Goal: Task Accomplishment & Management: Use online tool/utility

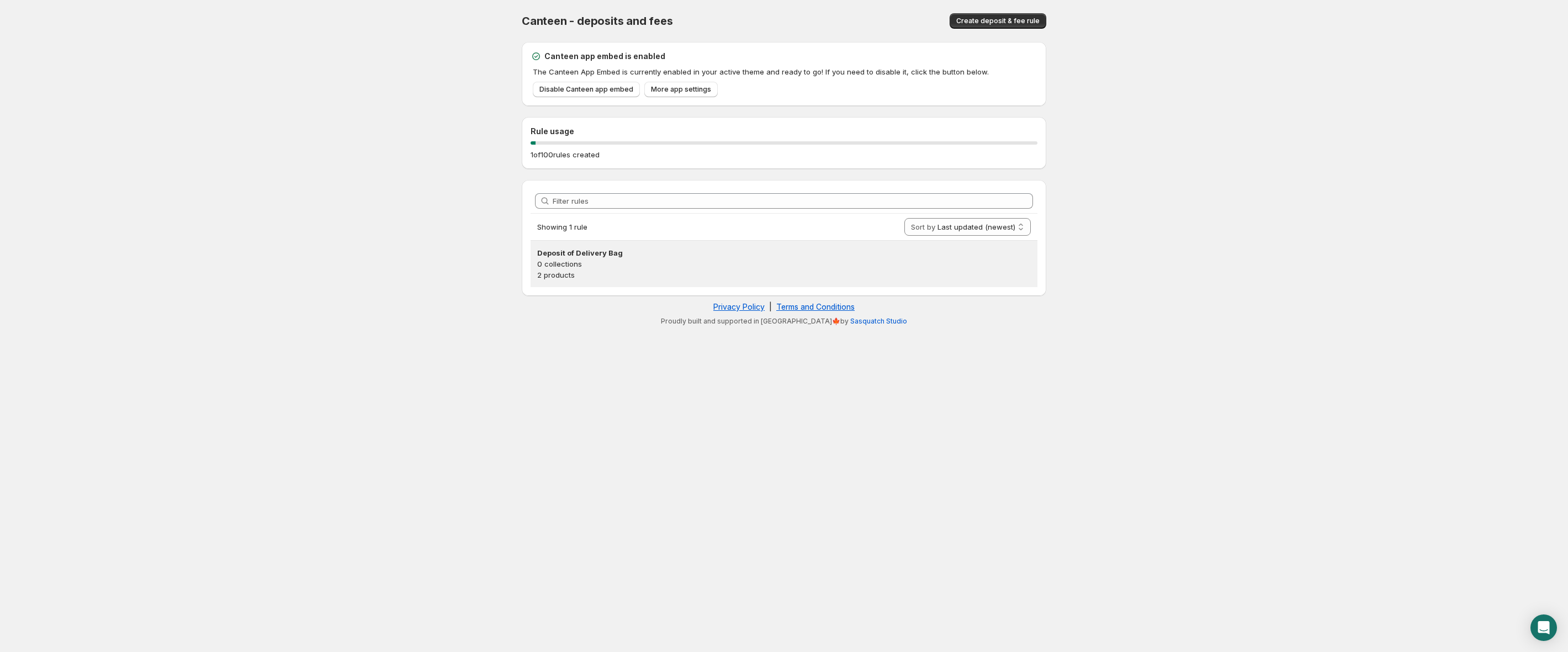
click at [658, 256] on h3 "Deposit of Delivery Bag" at bounding box center [784, 253] width 494 height 11
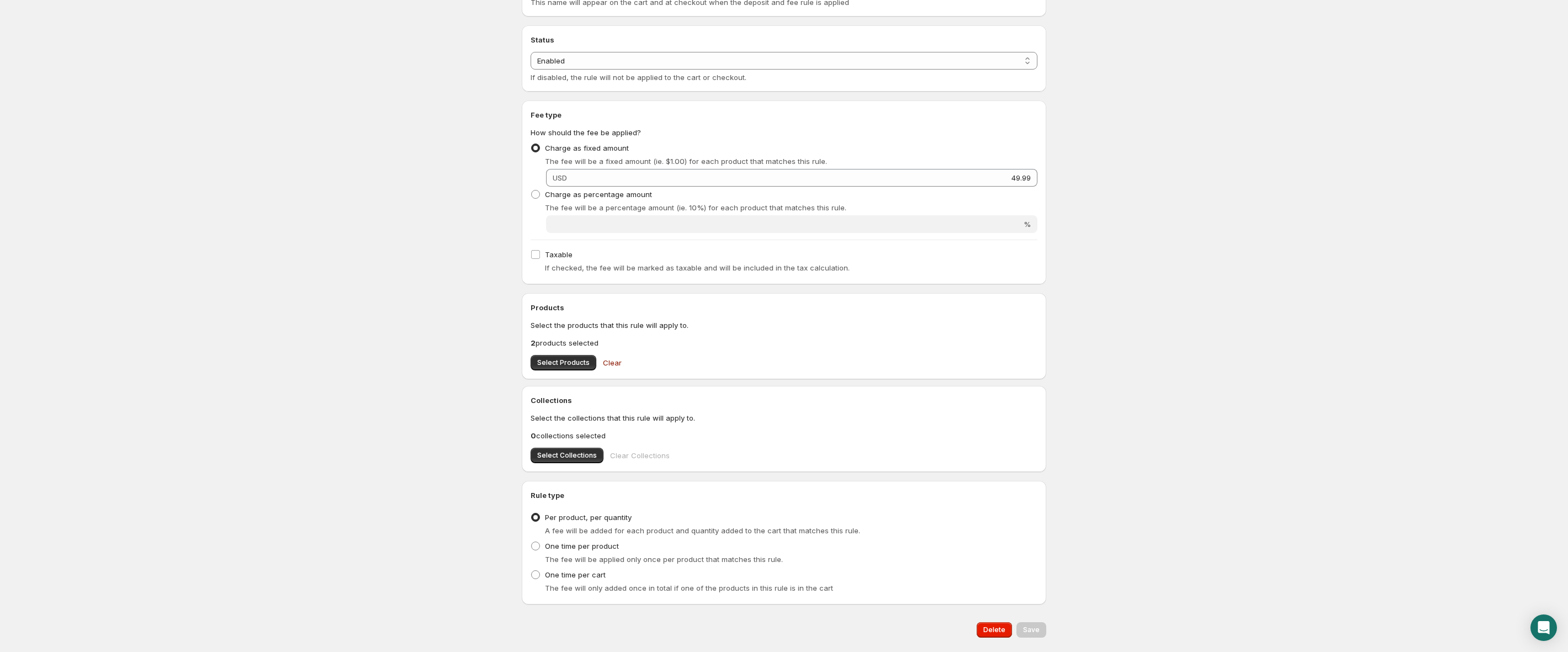
scroll to position [101, 0]
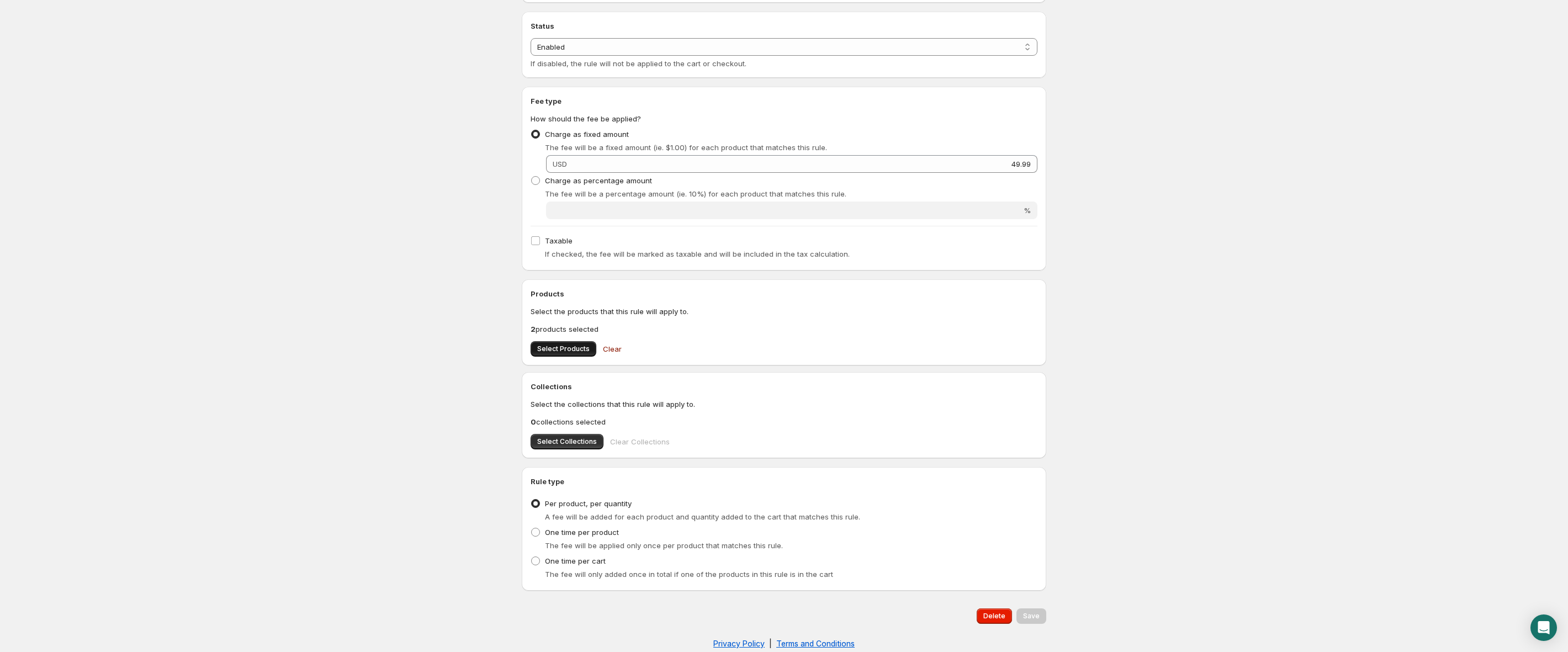
click at [571, 347] on span "Select Products" at bounding box center [563, 348] width 52 height 9
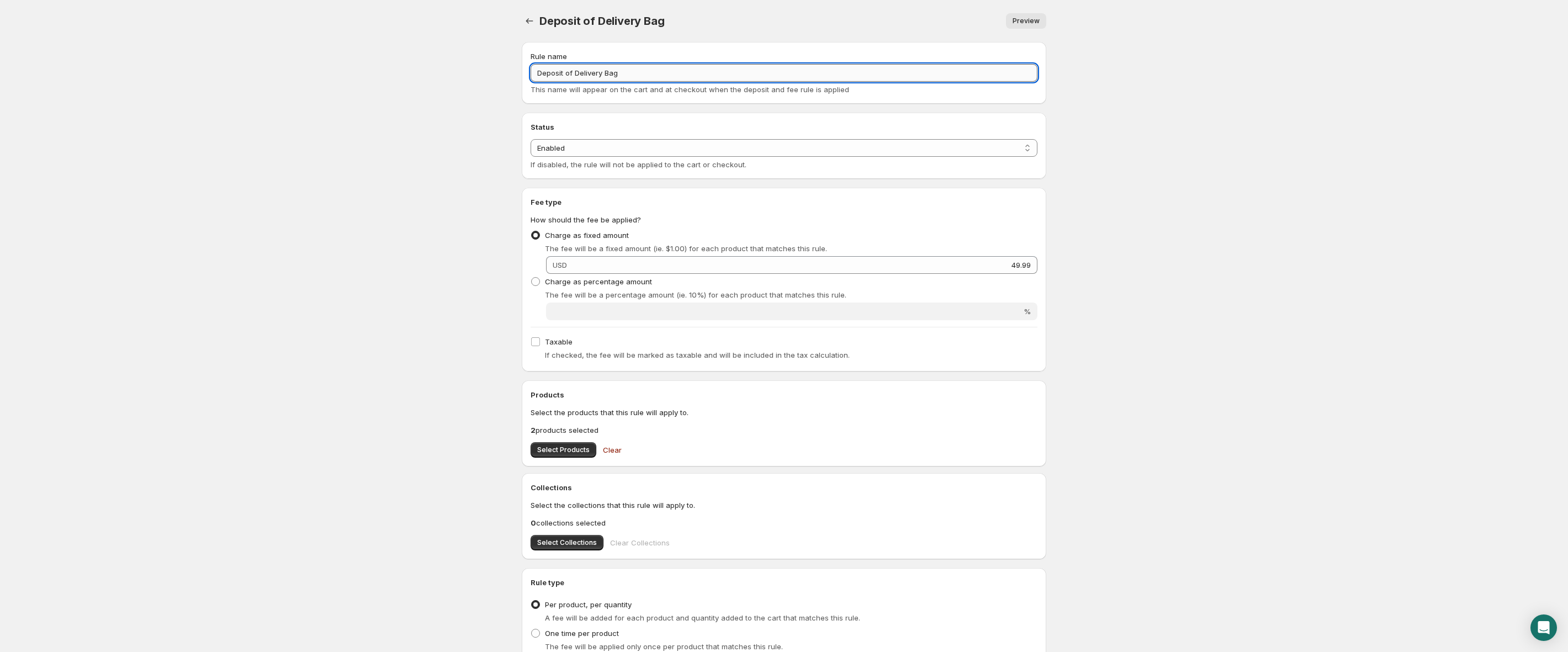
click at [645, 72] on input "Deposit of Delivery Bag" at bounding box center [784, 73] width 507 height 18
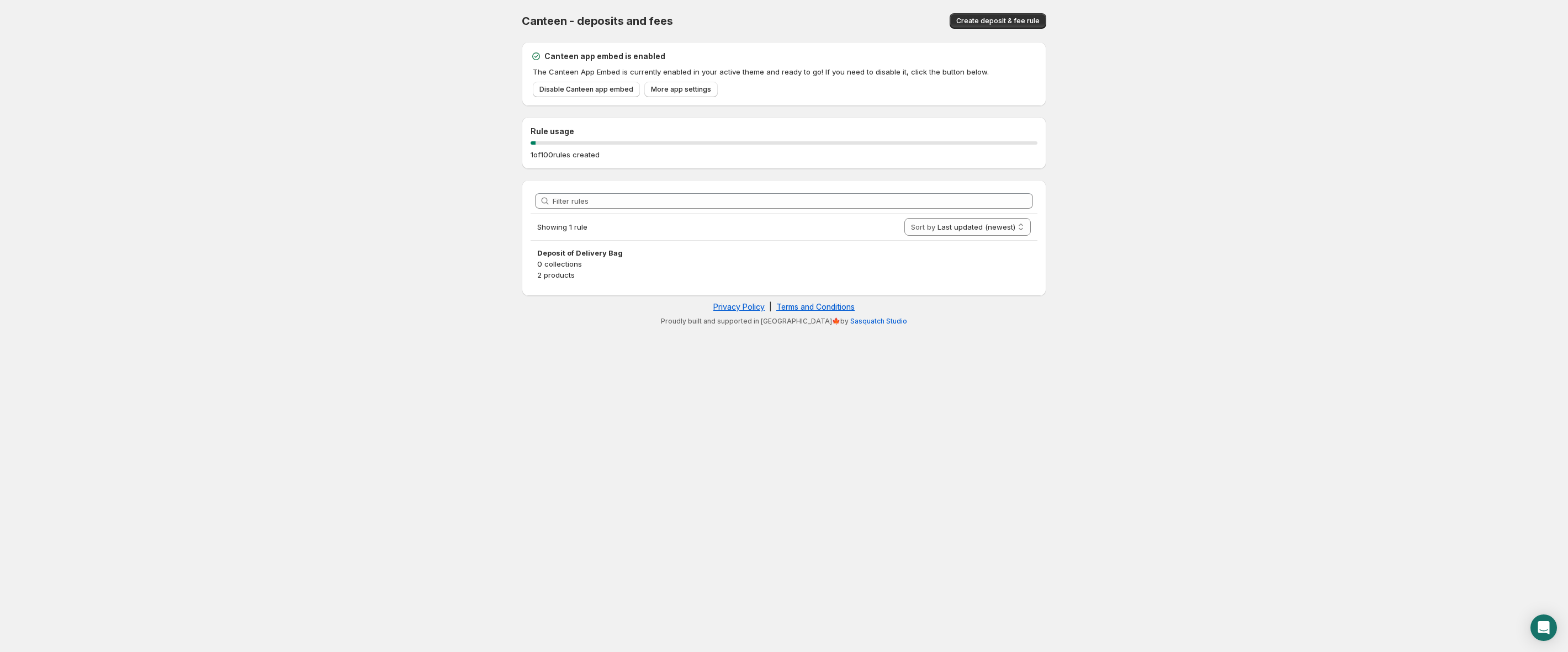
click at [993, 12] on div "Canteen - deposits and fees. This page is ready Canteen - deposits and fees Cre…" at bounding box center [784, 21] width 525 height 42
click at [980, 22] on span "Create deposit & fee rule" at bounding box center [998, 21] width 84 height 9
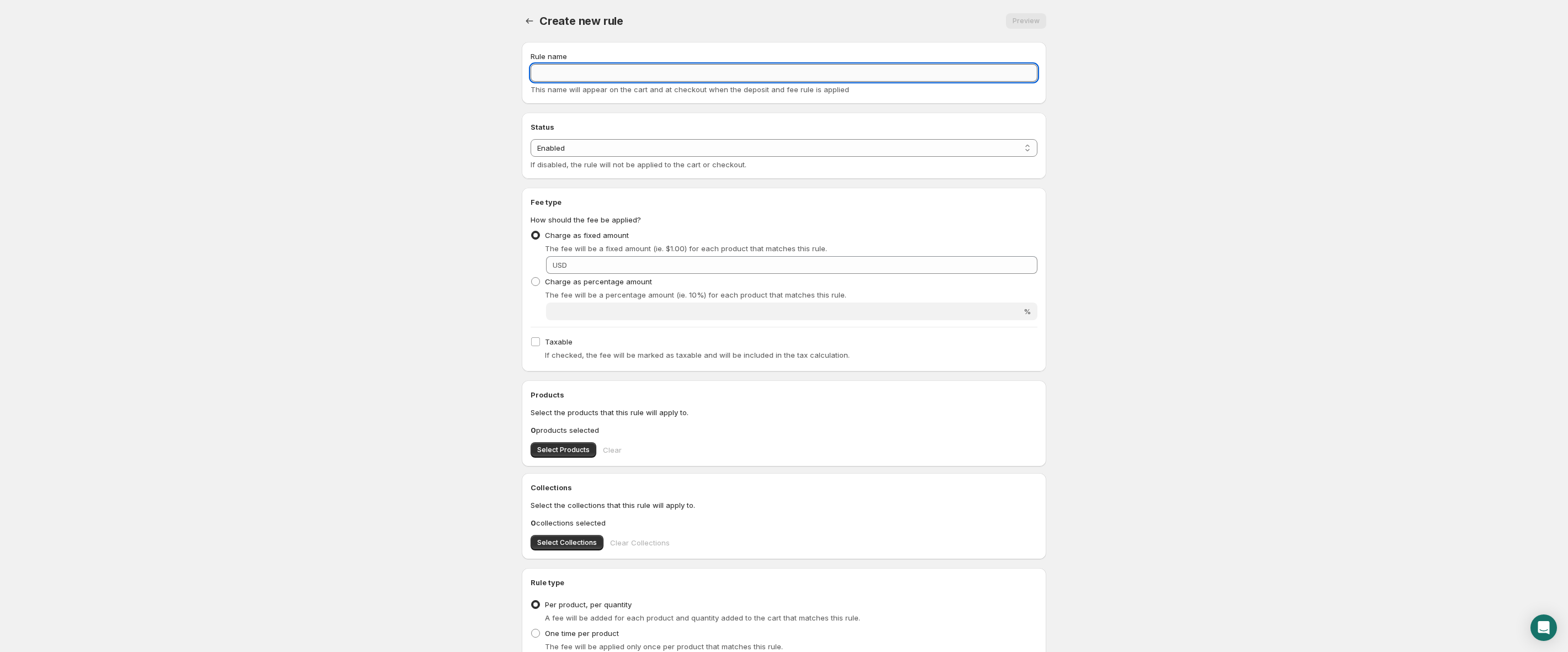
click at [602, 79] on input "Rule name" at bounding box center [784, 73] width 507 height 18
paste input "Deposit of Delivery Bag"
click at [591, 75] on input "Deposit of Delivery Bag" at bounding box center [784, 73] width 507 height 18
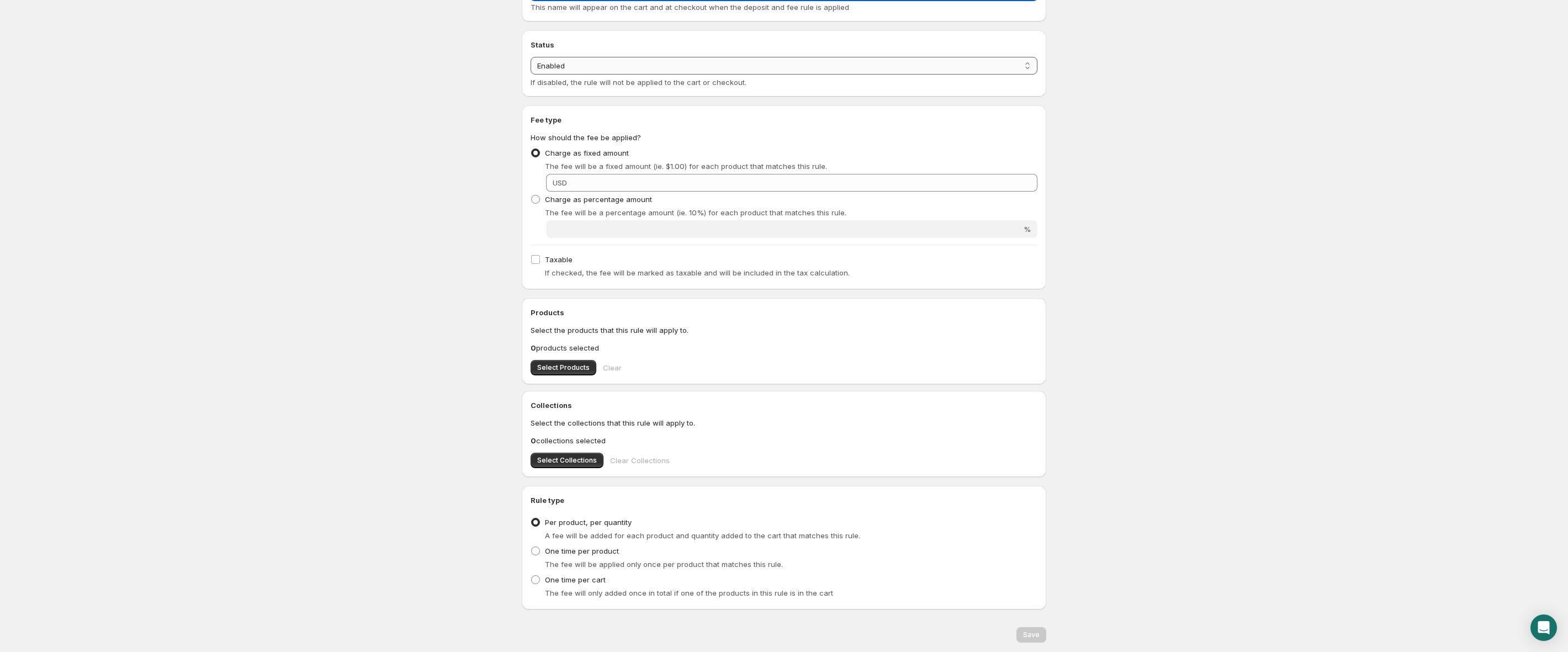
scroll to position [117, 0]
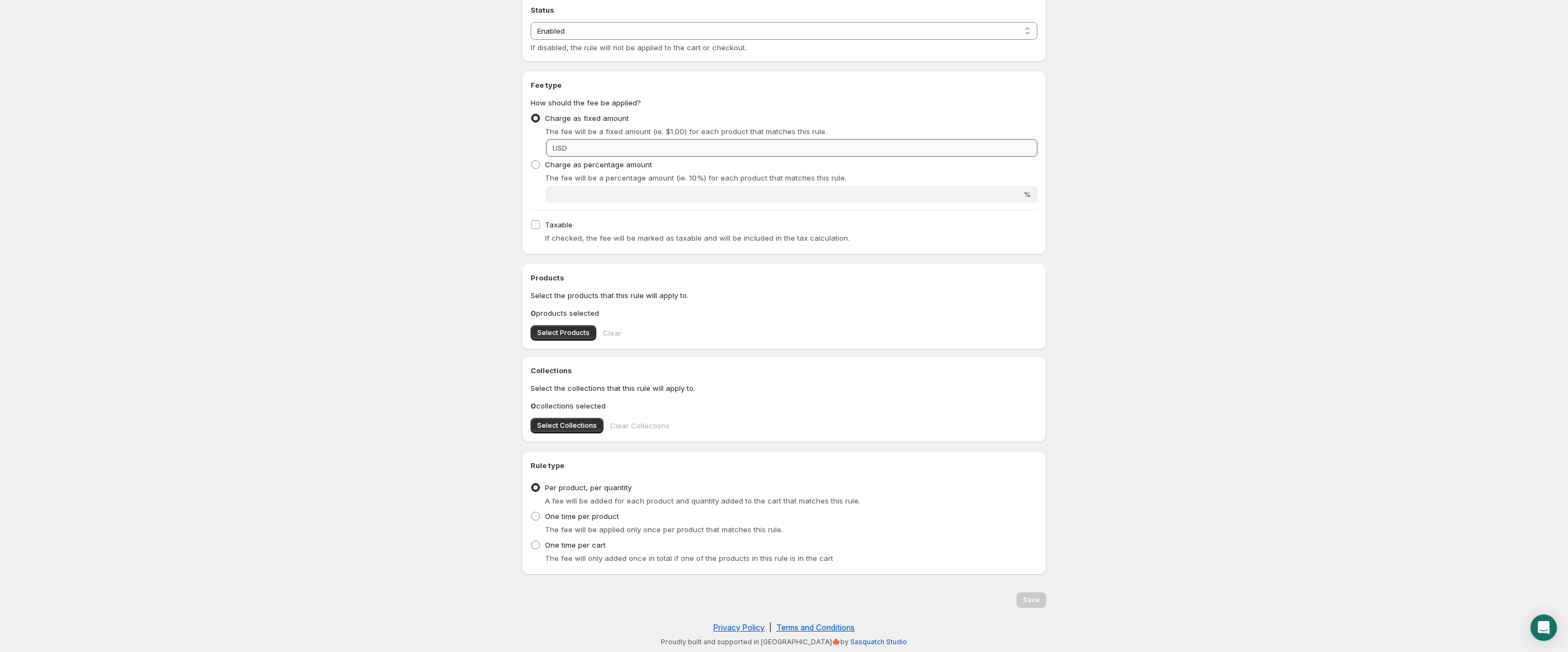
type input "Deposit of Pizza Bag"
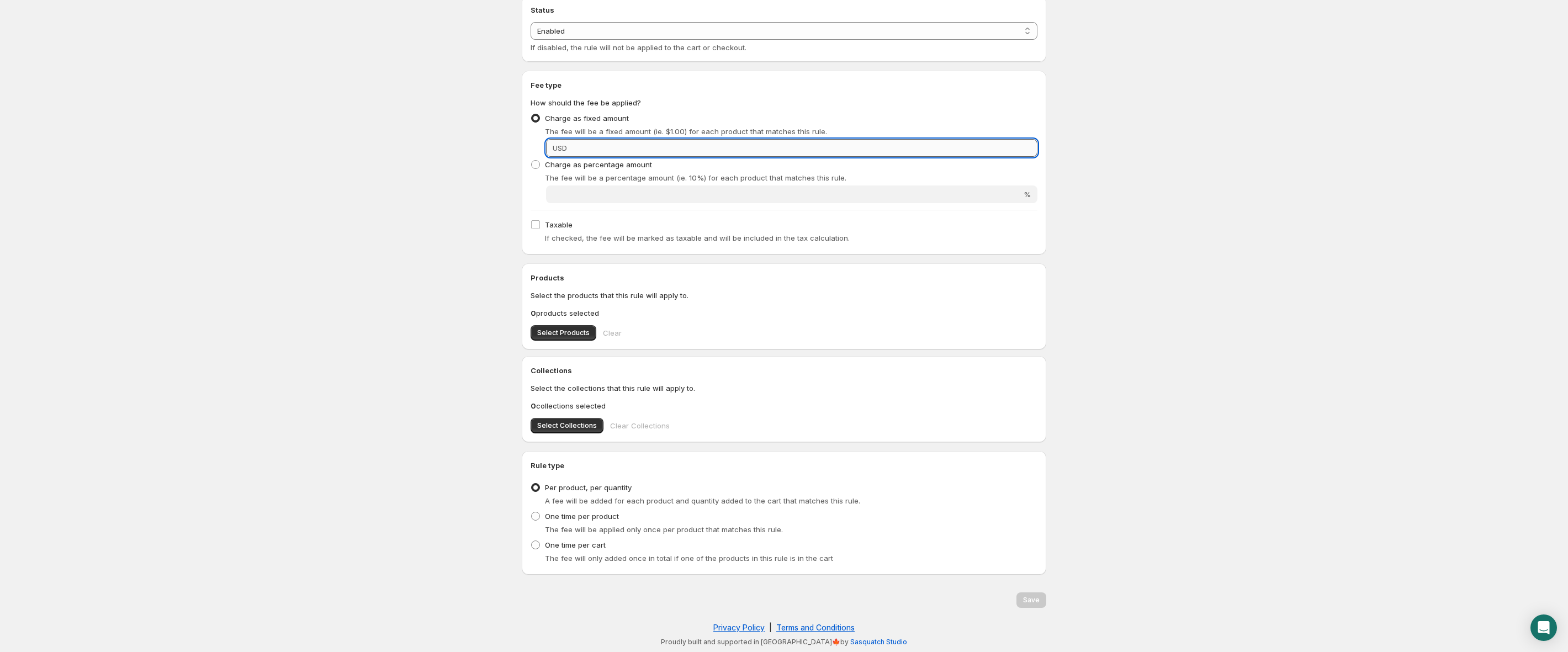
click at [608, 147] on input "Fixed amount" at bounding box center [804, 148] width 467 height 18
click at [574, 143] on input "Fixed amount" at bounding box center [804, 148] width 467 height 18
paste input "49.99"
type input "49.99"
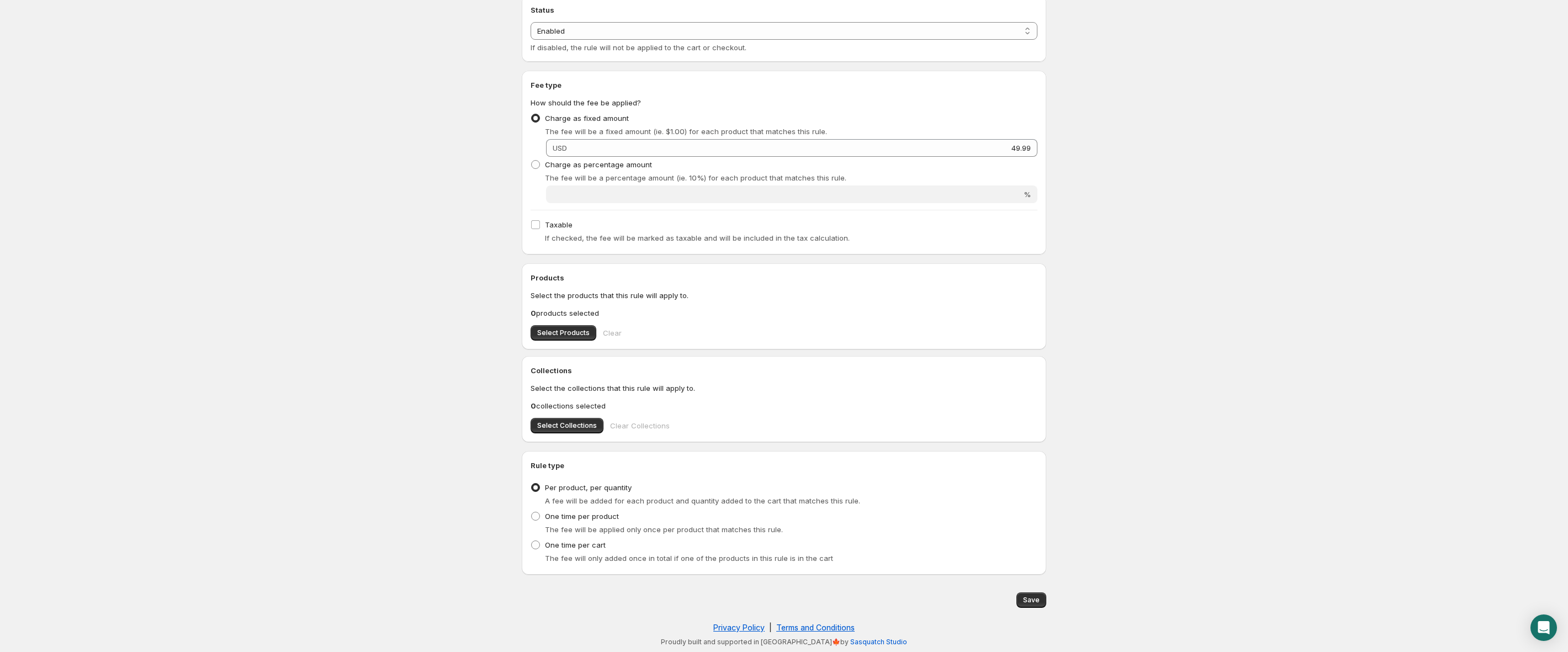
drag, startPoint x: 1029, startPoint y: 601, endPoint x: 393, endPoint y: 378, distance: 674.0
click at [393, 378] on body "Home Help Deposit of Pizza Bag. This page is ready Deposit of Pizza Bag Preview…" at bounding box center [784, 208] width 1568 height 652
click at [543, 333] on span "Select Products" at bounding box center [563, 333] width 52 height 9
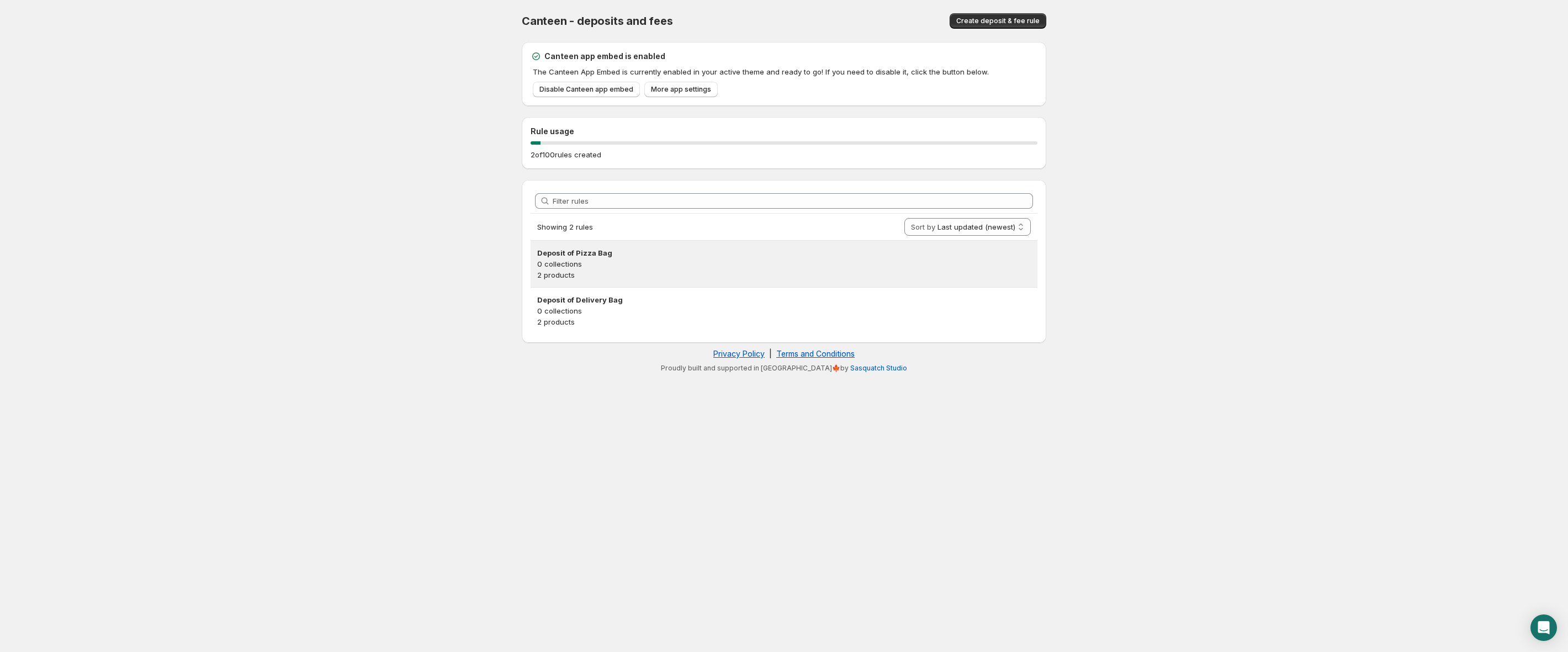
click at [682, 276] on p "2 products" at bounding box center [784, 275] width 494 height 11
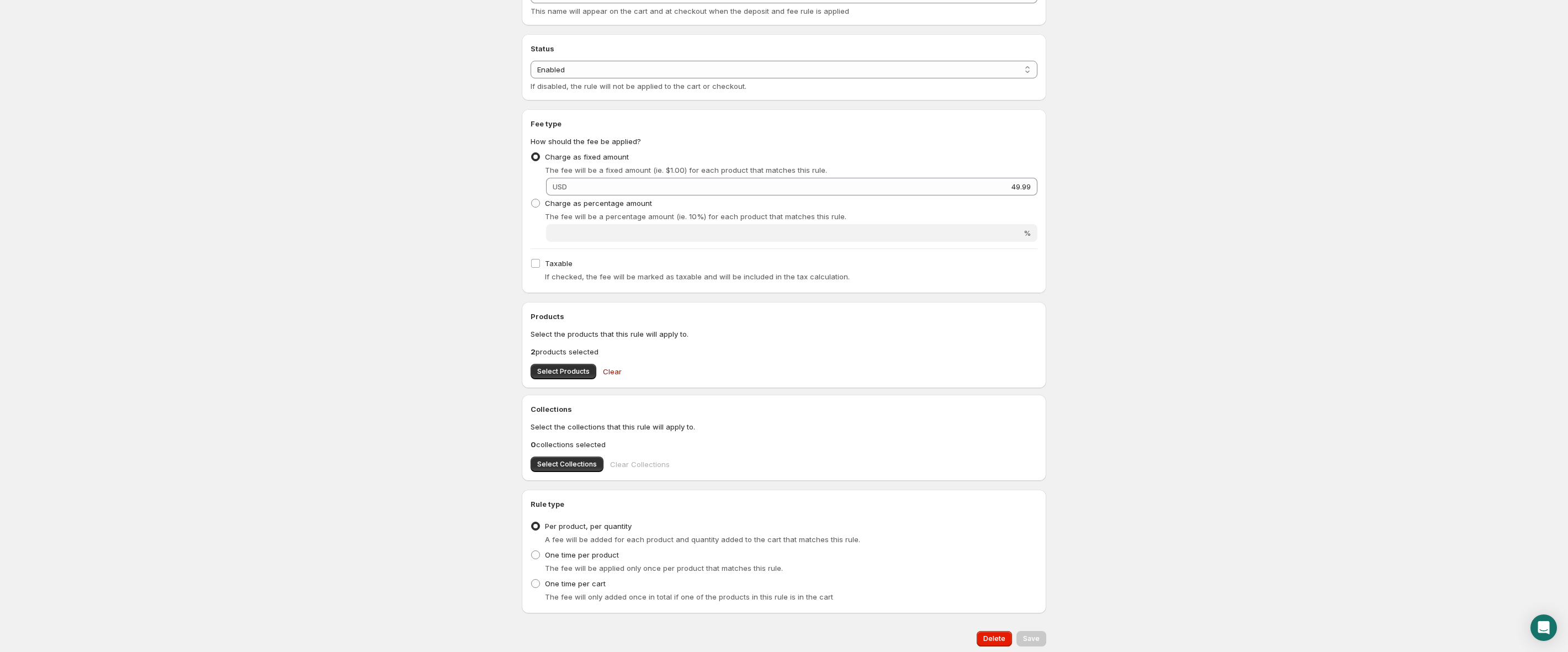
scroll to position [117, 0]
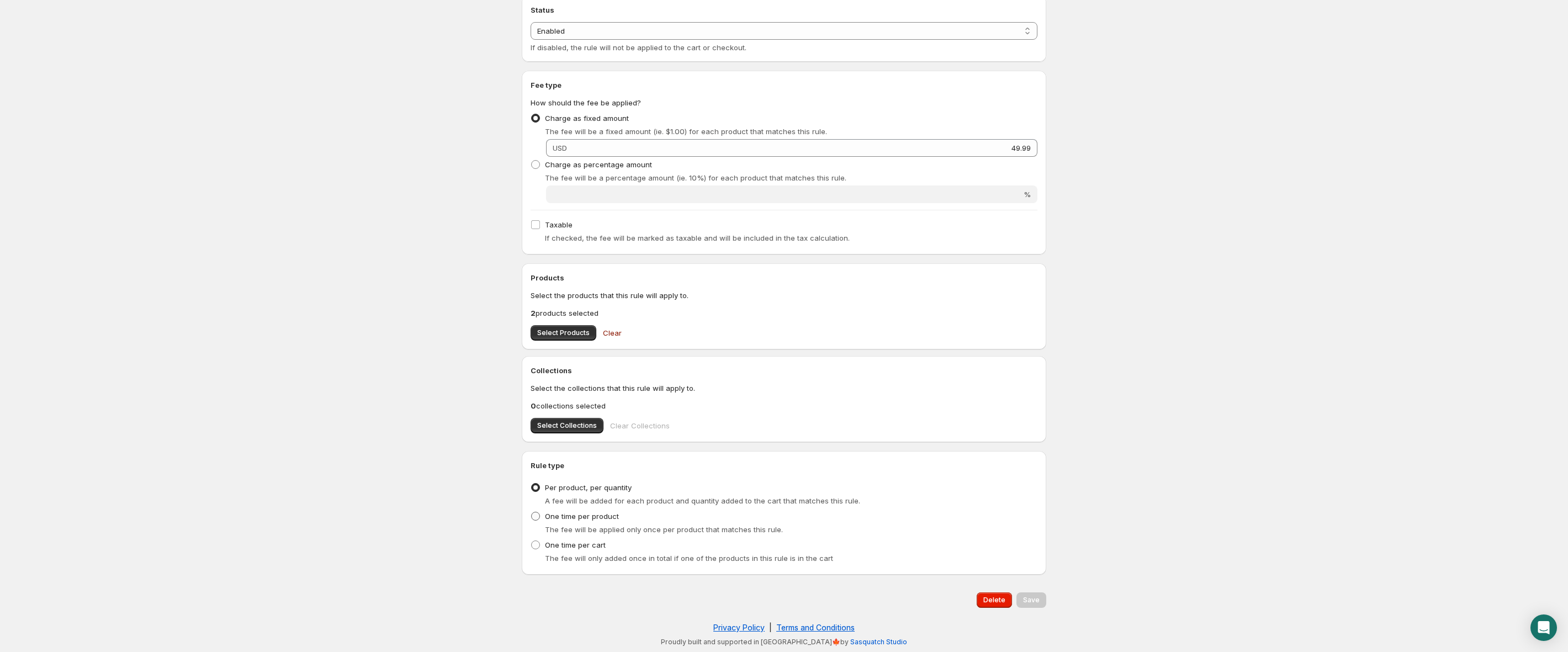
click at [560, 517] on span "One time per product" at bounding box center [582, 516] width 74 height 9
click at [532, 512] on input "One time per product" at bounding box center [531, 511] width 1 height 1
radio input "true"
click at [567, 500] on span "A fee will be added for each product and quantity added to the cart that matche…" at bounding box center [703, 500] width 316 height 9
click at [571, 489] on span "Per product, per quantity" at bounding box center [589, 487] width 86 height 9
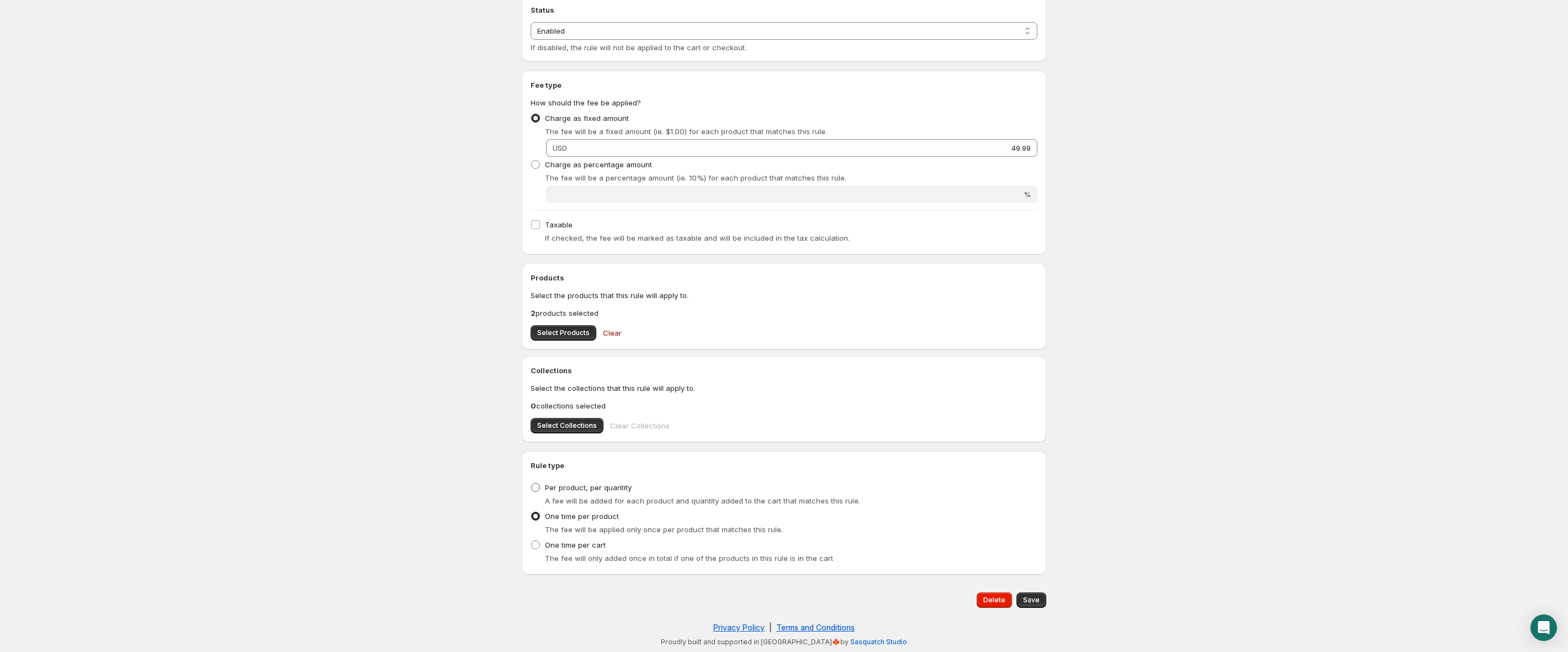
click at [532, 483] on input "Per product, per quantity" at bounding box center [531, 483] width 1 height 1
radio input "true"
click at [563, 513] on span "One time per product" at bounding box center [582, 516] width 74 height 9
click at [532, 512] on input "One time per product" at bounding box center [531, 511] width 1 height 1
radio input "true"
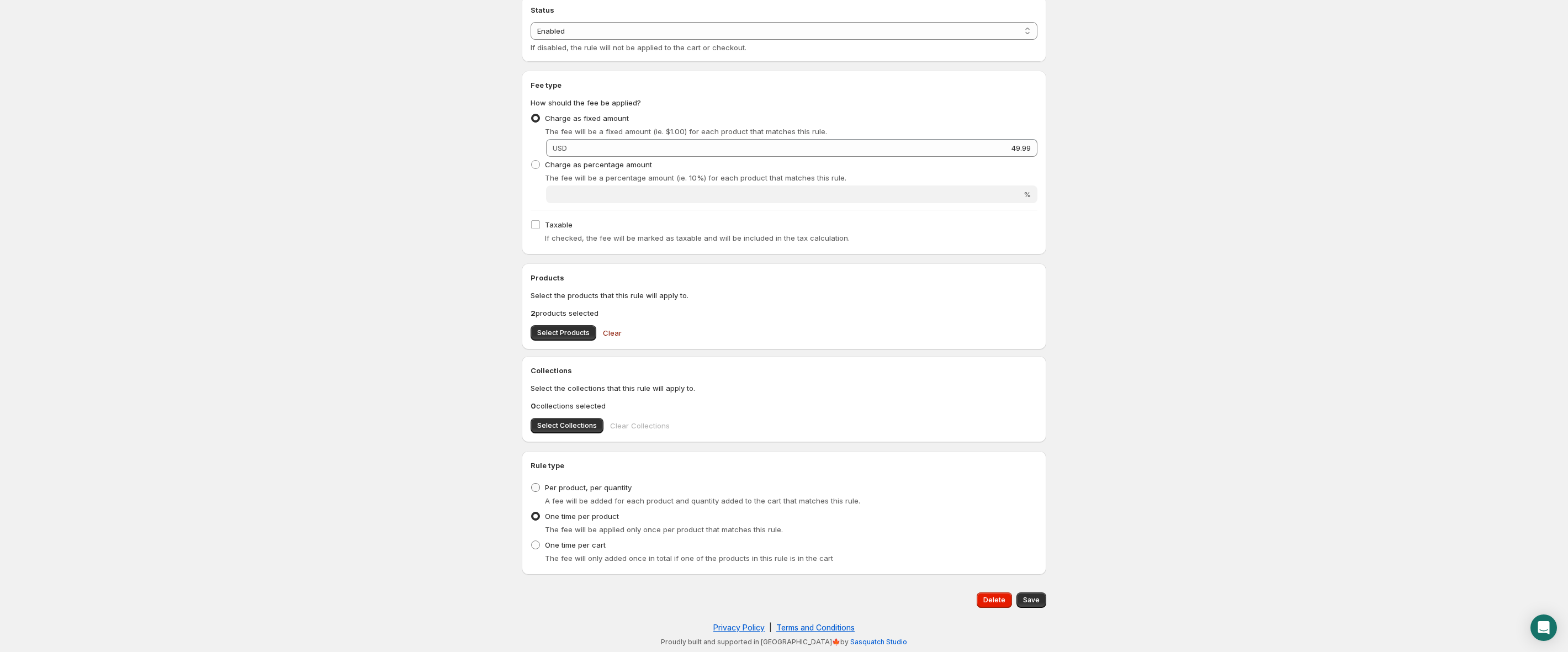
click at [602, 491] on span "Per product, per quantity" at bounding box center [589, 487] width 86 height 9
click at [532, 483] on input "Per product, per quantity" at bounding box center [531, 483] width 1 height 1
radio input "true"
click at [569, 333] on span "Select Products" at bounding box center [563, 333] width 52 height 9
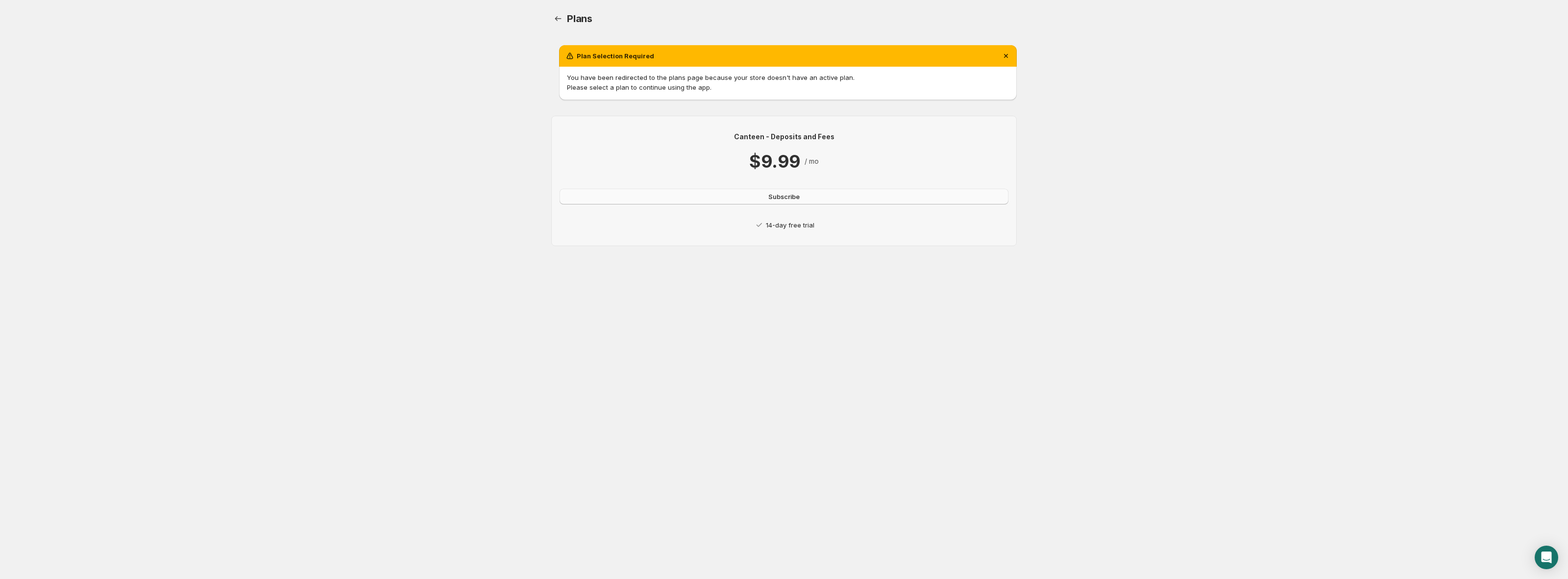
click at [716, 202] on button "Subscribe" at bounding box center [783, 197] width 449 height 16
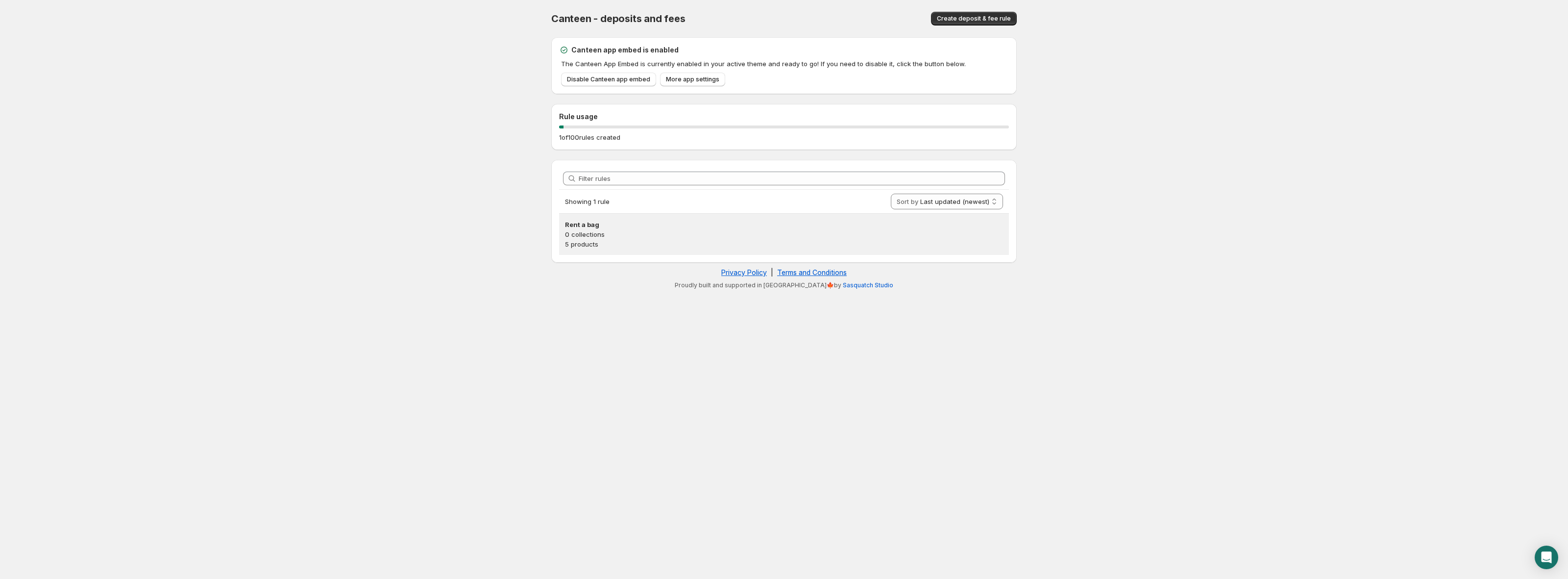
click at [708, 243] on p "5 products" at bounding box center [784, 244] width 438 height 10
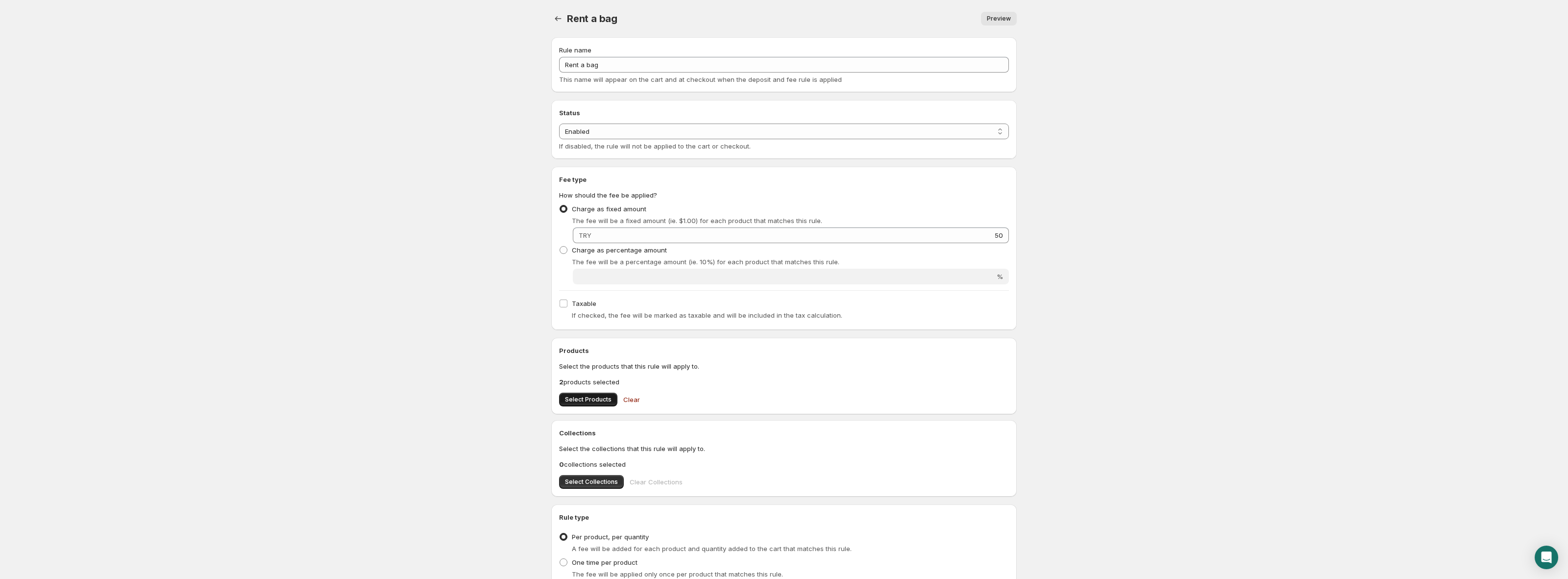
click at [575, 406] on button "Select Products" at bounding box center [589, 399] width 58 height 14
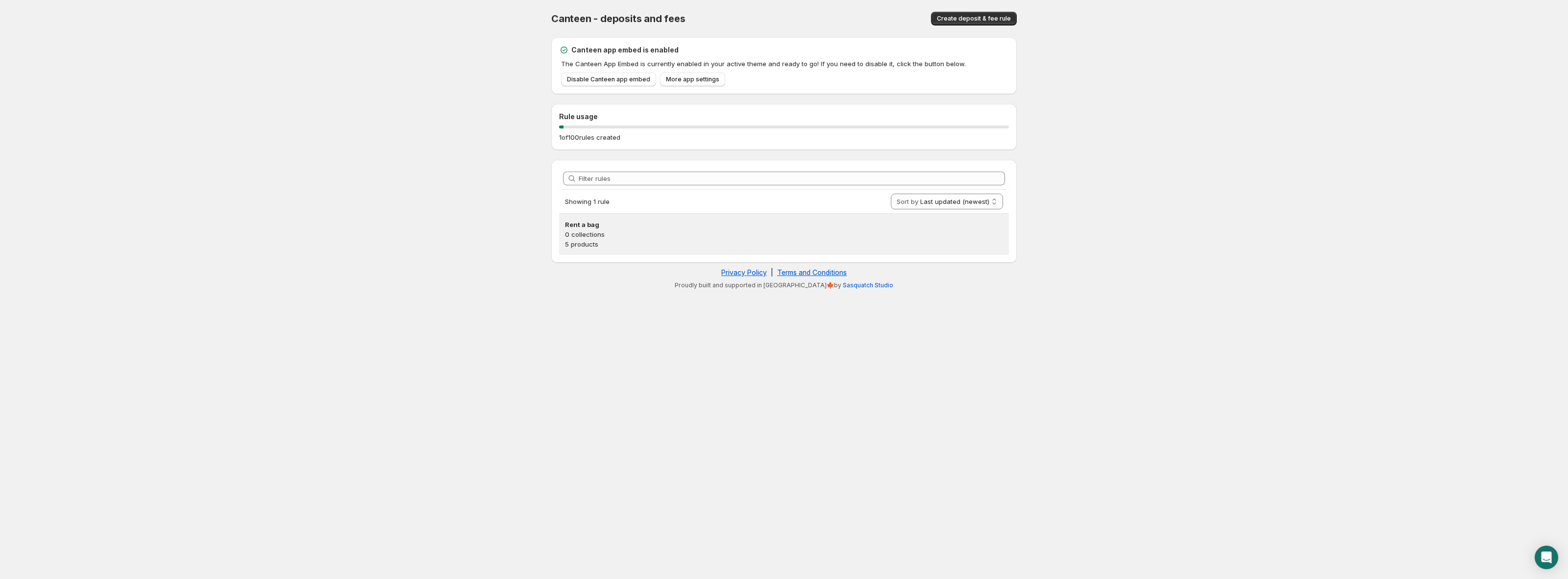
click at [906, 239] on p "5 products" at bounding box center [784, 244] width 438 height 10
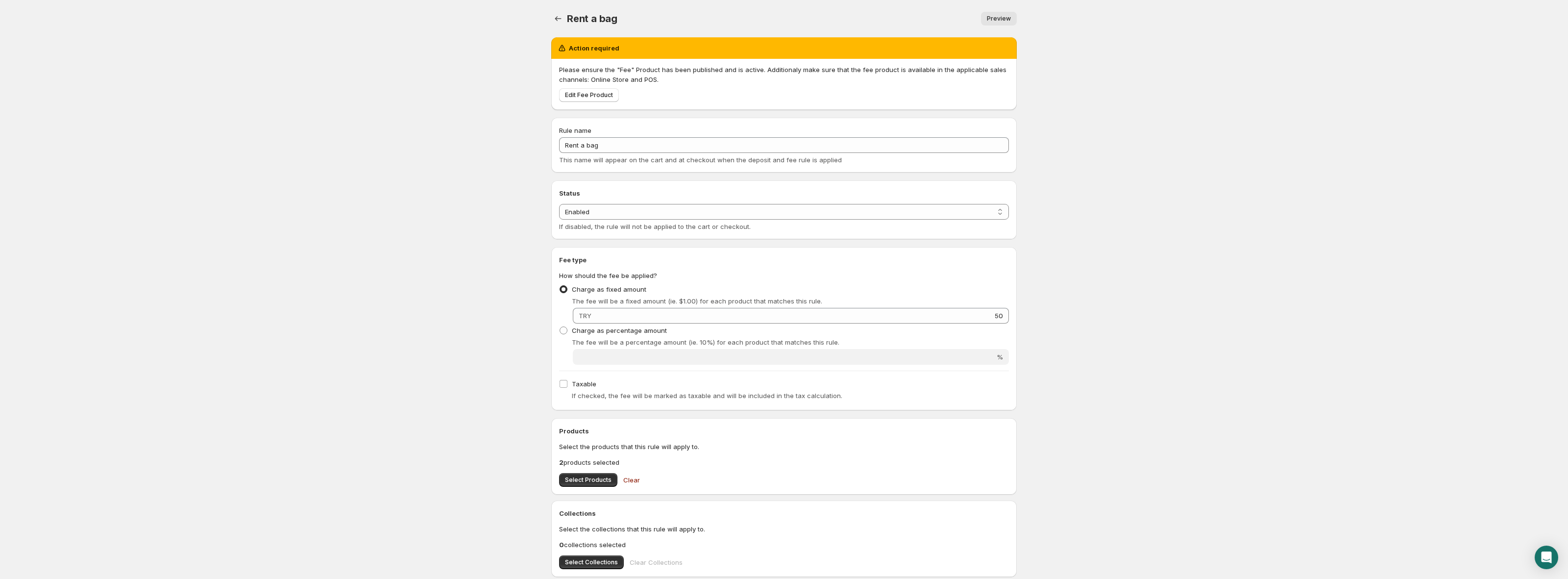
scroll to position [184, 0]
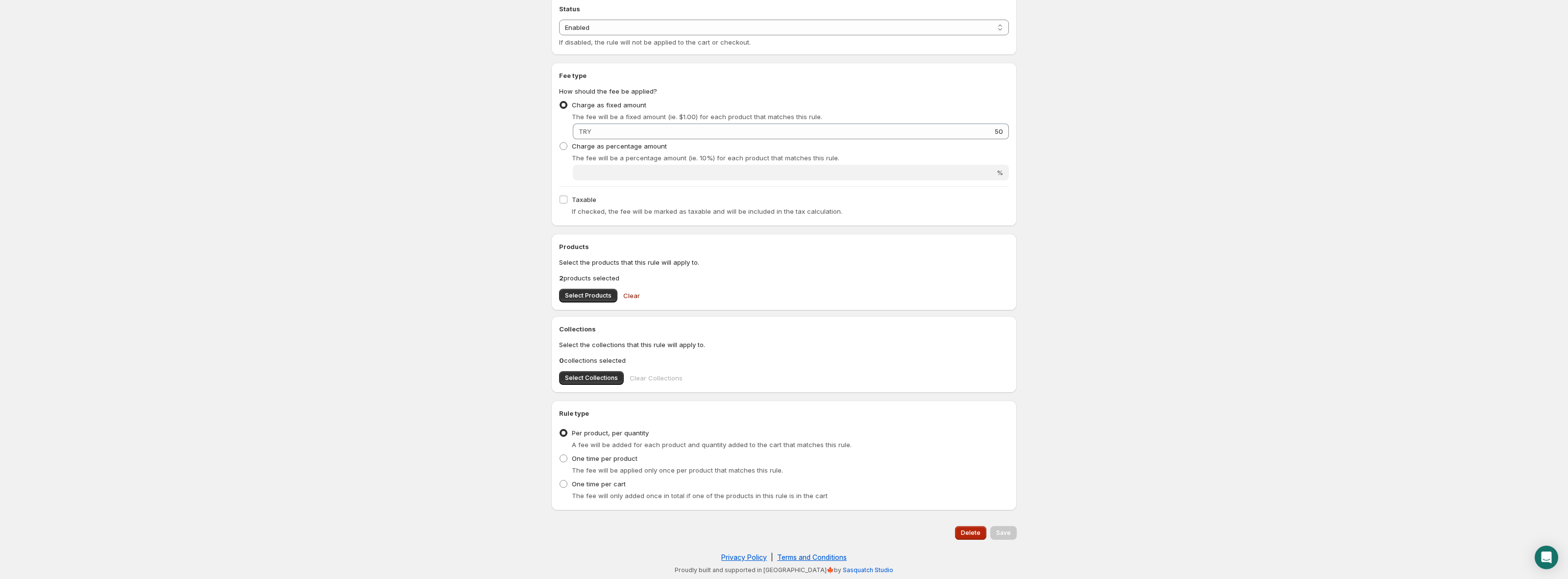
click at [973, 534] on span "Delete" at bounding box center [971, 533] width 19 height 8
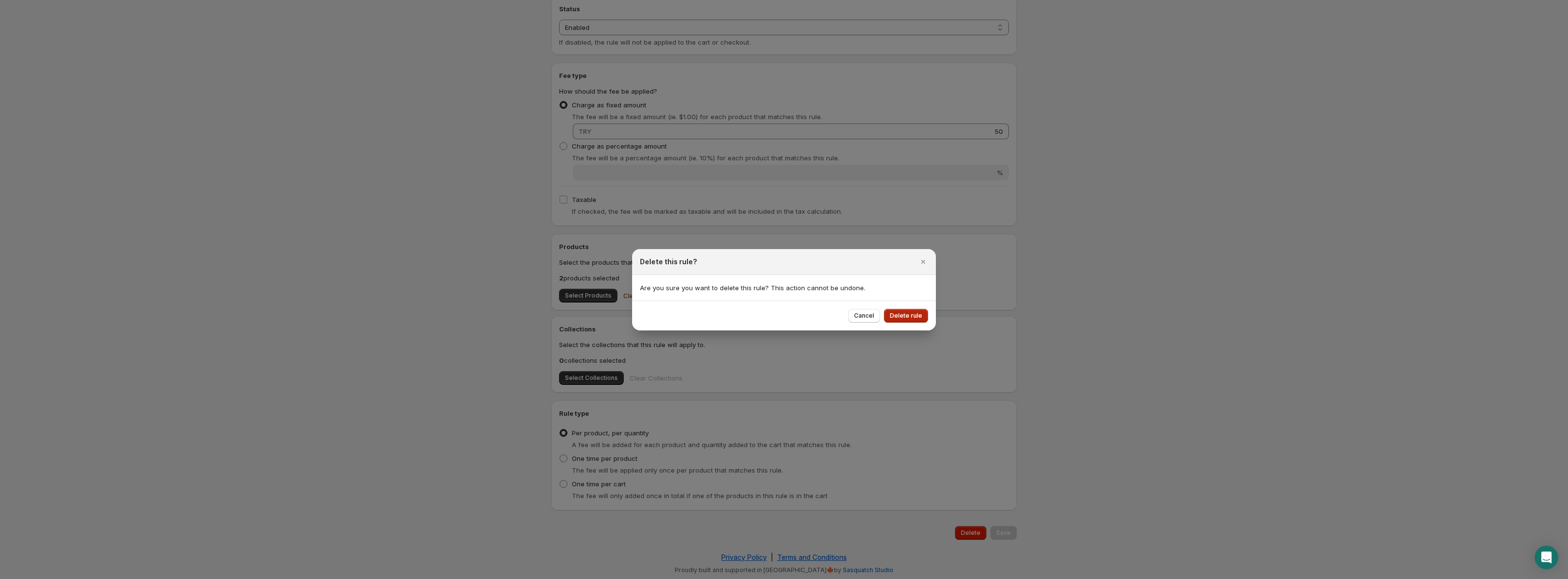
click at [909, 313] on span "Delete rule" at bounding box center [906, 315] width 32 height 8
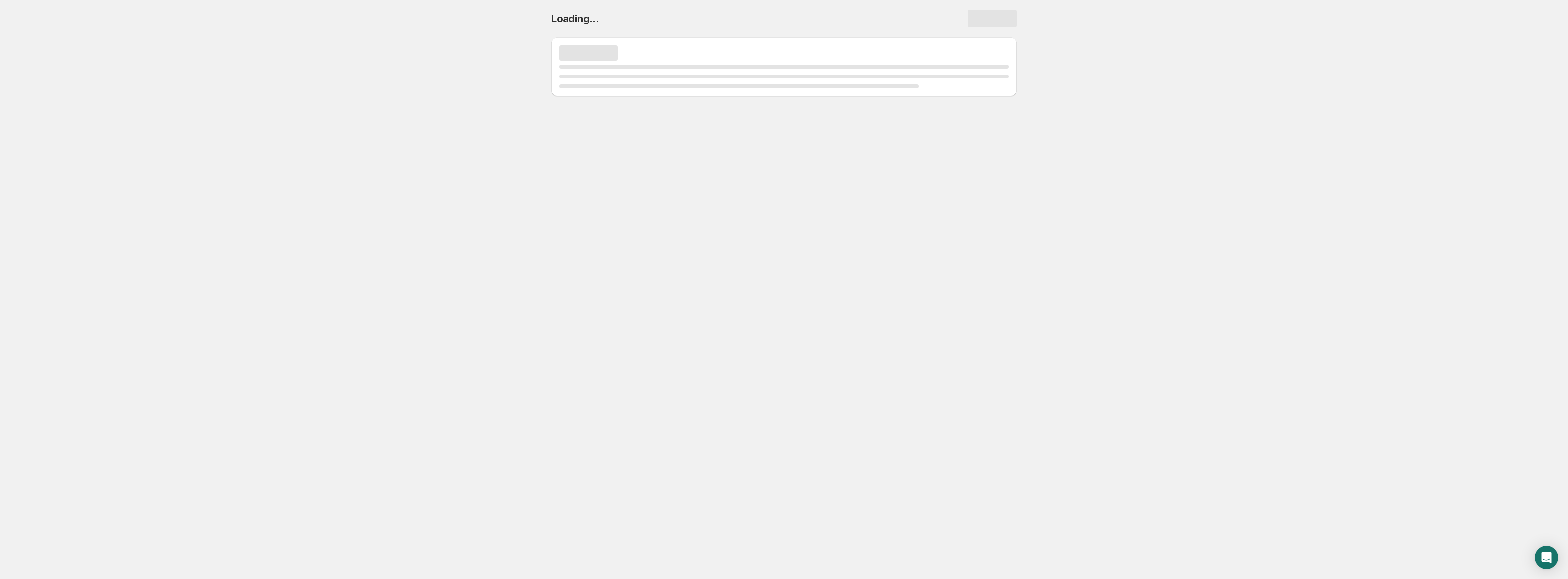
scroll to position [0, 0]
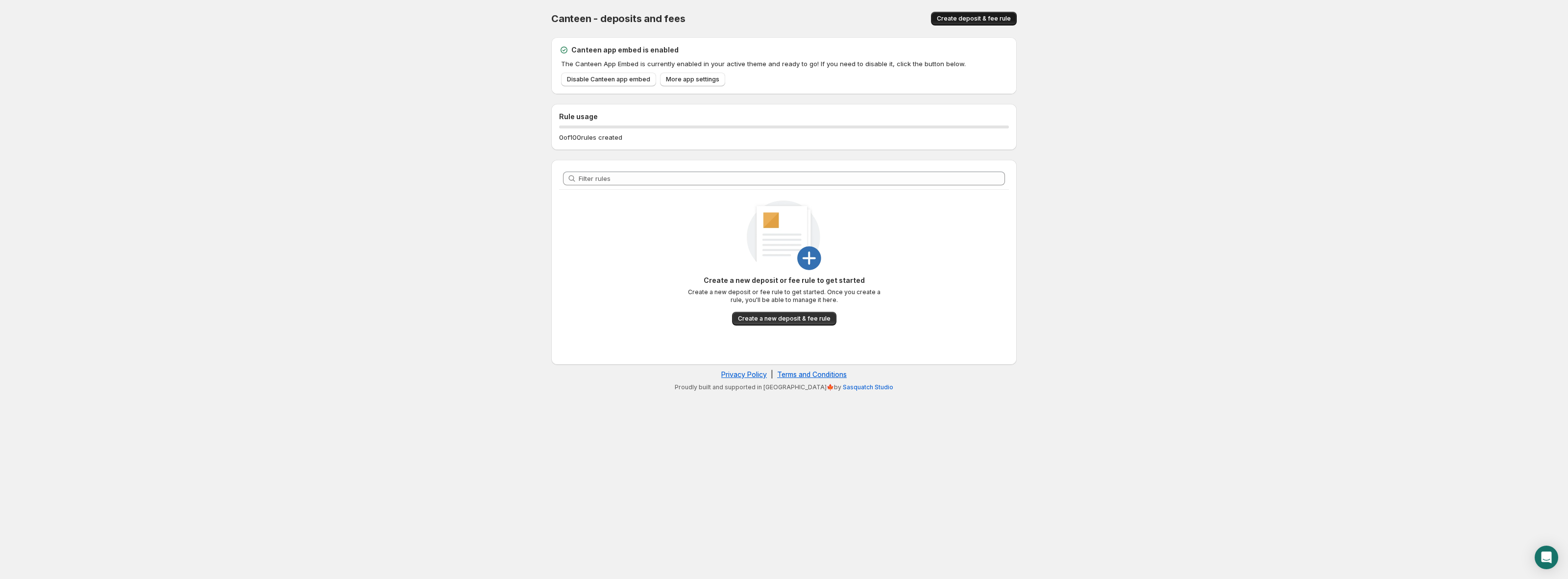
click at [942, 23] on button "Create deposit & fee rule" at bounding box center [974, 18] width 86 height 14
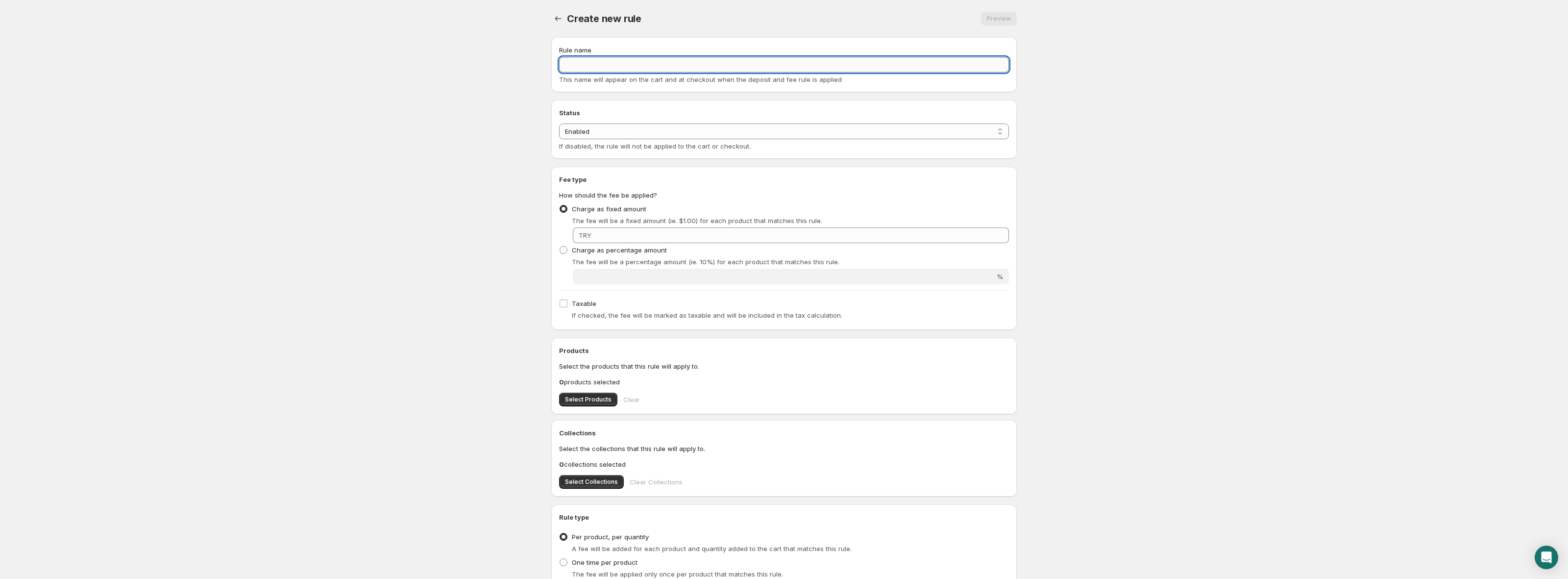
click at [597, 67] on input "Rule name" at bounding box center [784, 65] width 450 height 16
type input "Rent a bag"
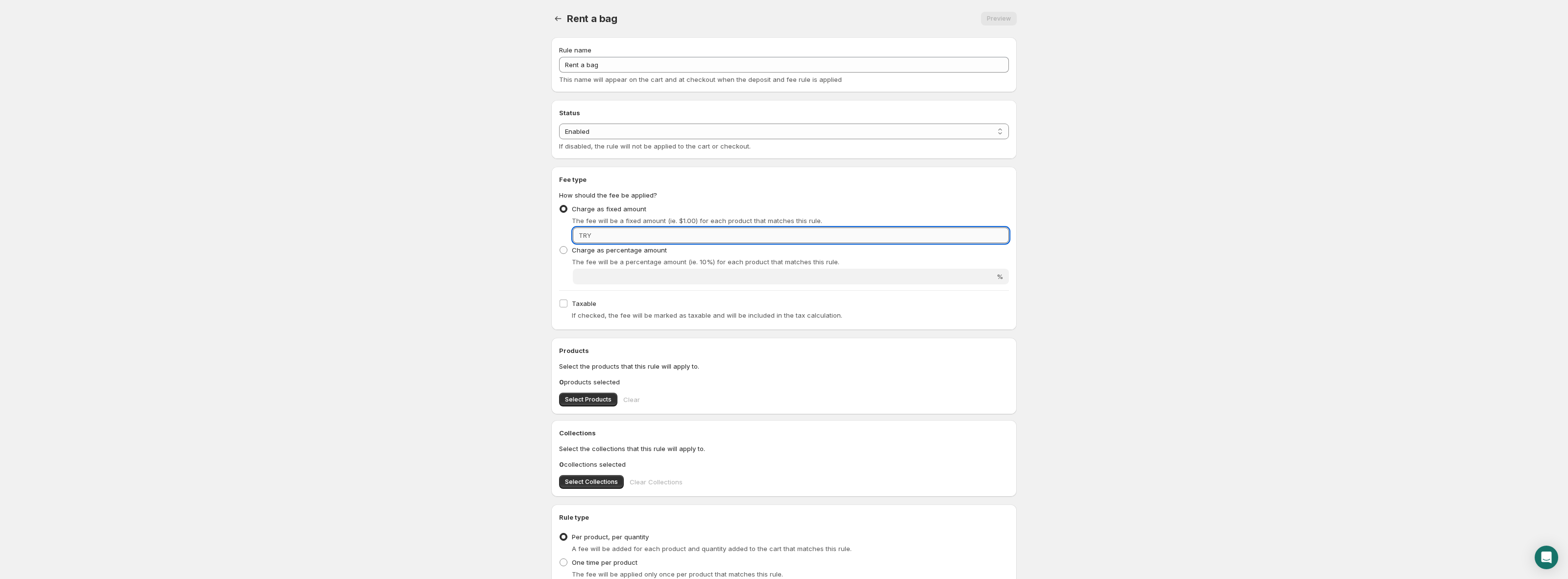
click at [694, 228] on input "Fixed amount" at bounding box center [801, 236] width 415 height 16
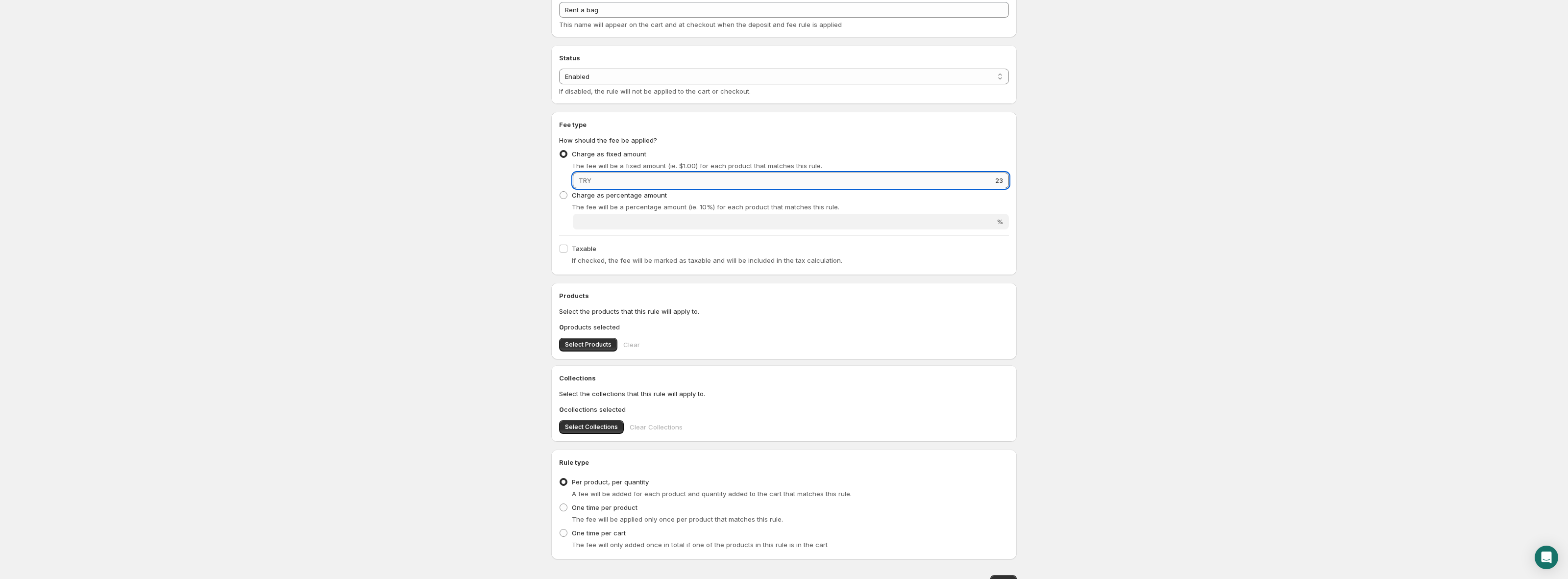
scroll to position [104, 0]
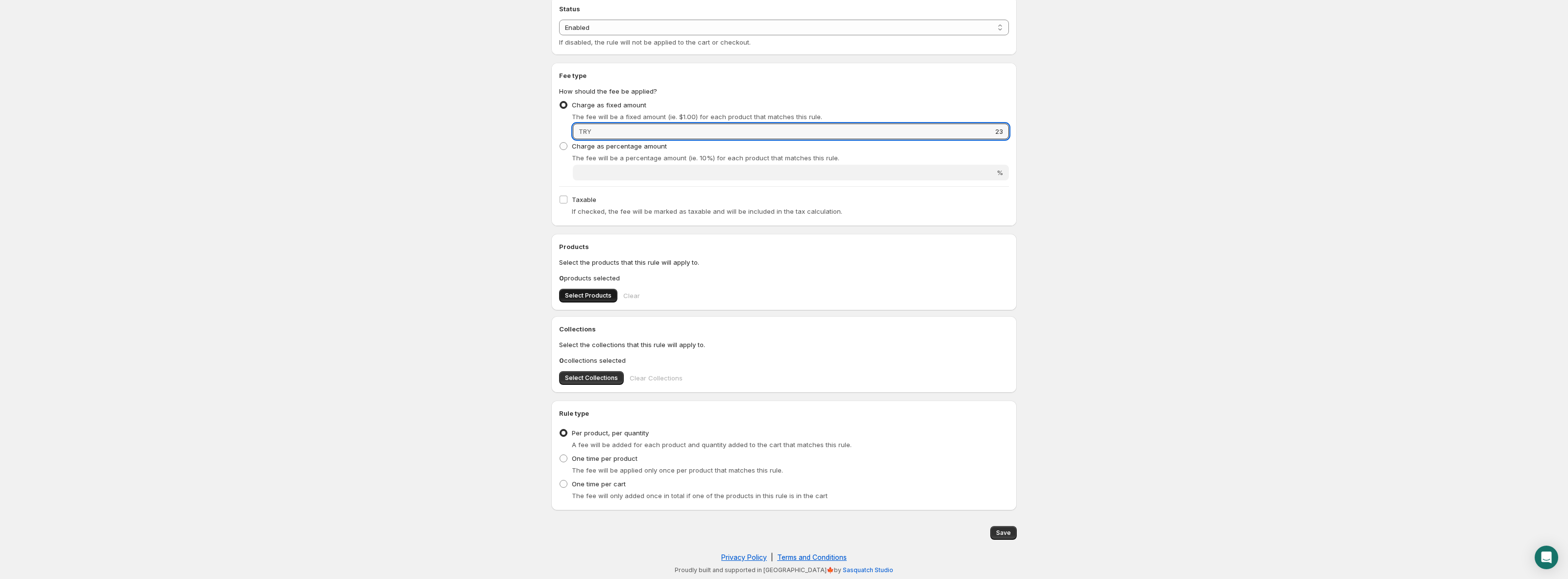
type input "23"
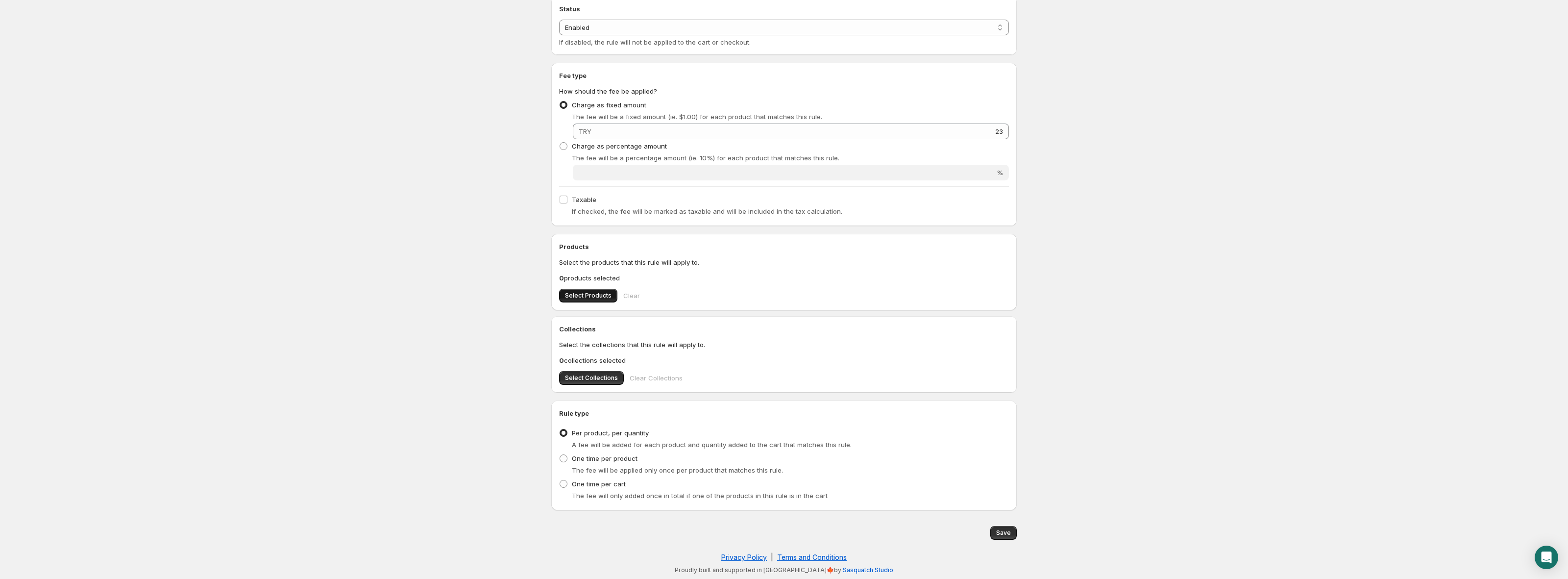
click at [575, 300] on button "Select Products" at bounding box center [589, 295] width 58 height 14
click at [1004, 533] on span "Save" at bounding box center [1004, 533] width 15 height 8
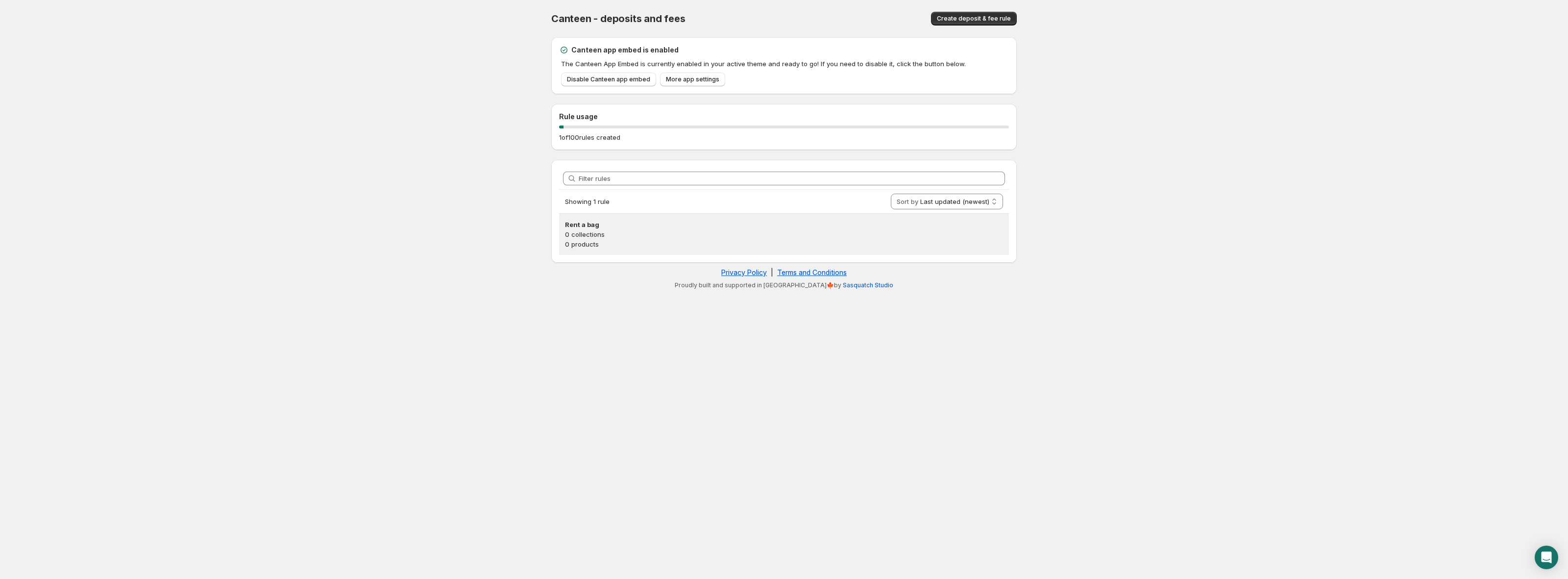
click at [654, 239] on p "0 products" at bounding box center [784, 244] width 438 height 10
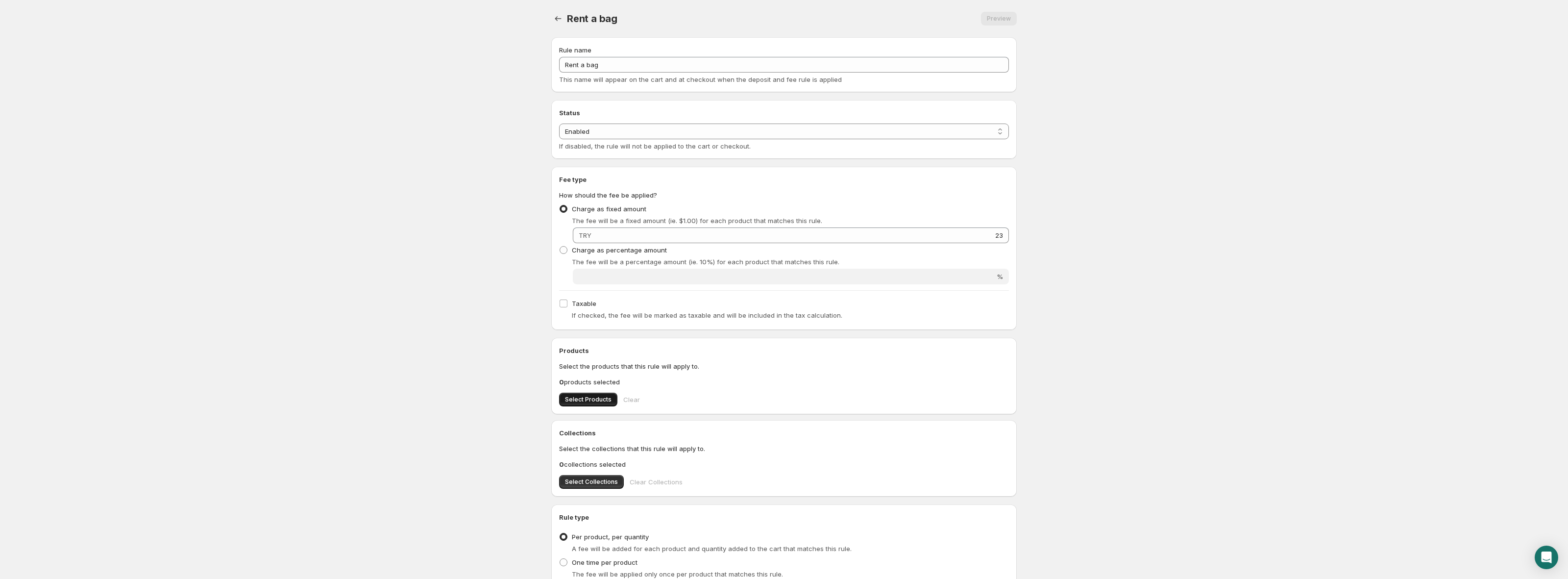
click at [600, 401] on span "Select Products" at bounding box center [588, 399] width 46 height 8
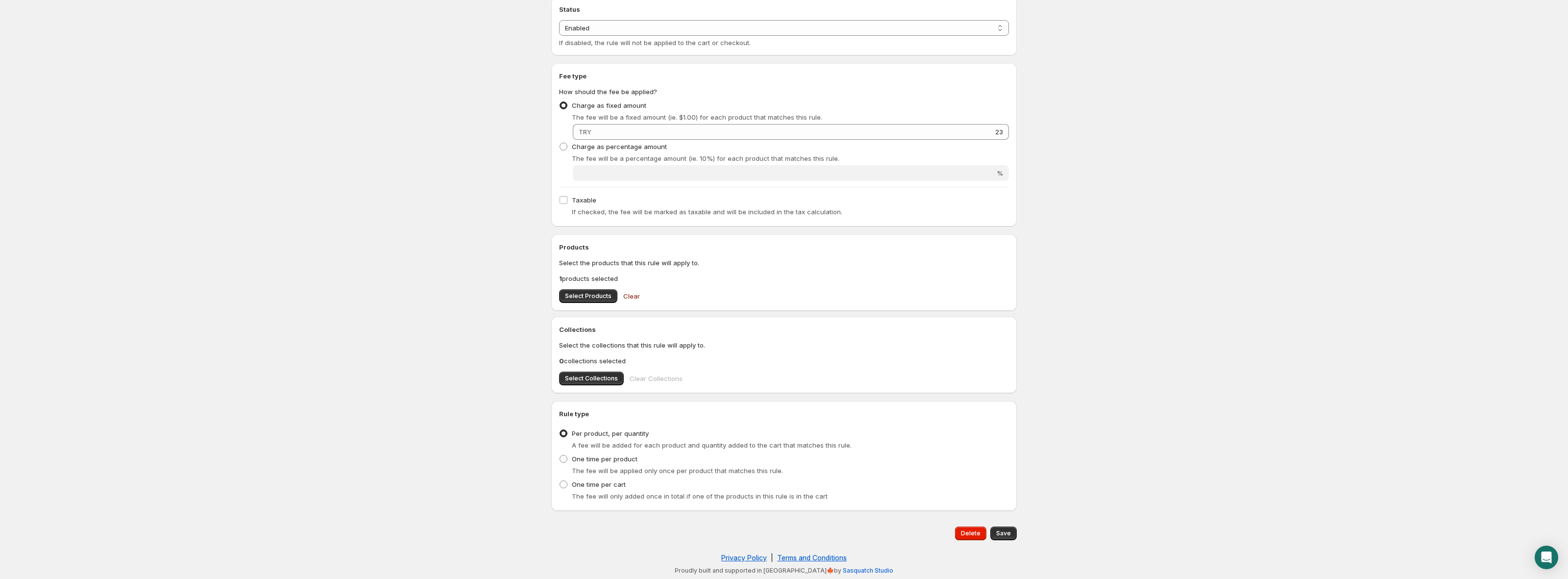
scroll to position [104, 0]
click at [1012, 534] on button "Save" at bounding box center [1003, 533] width 26 height 14
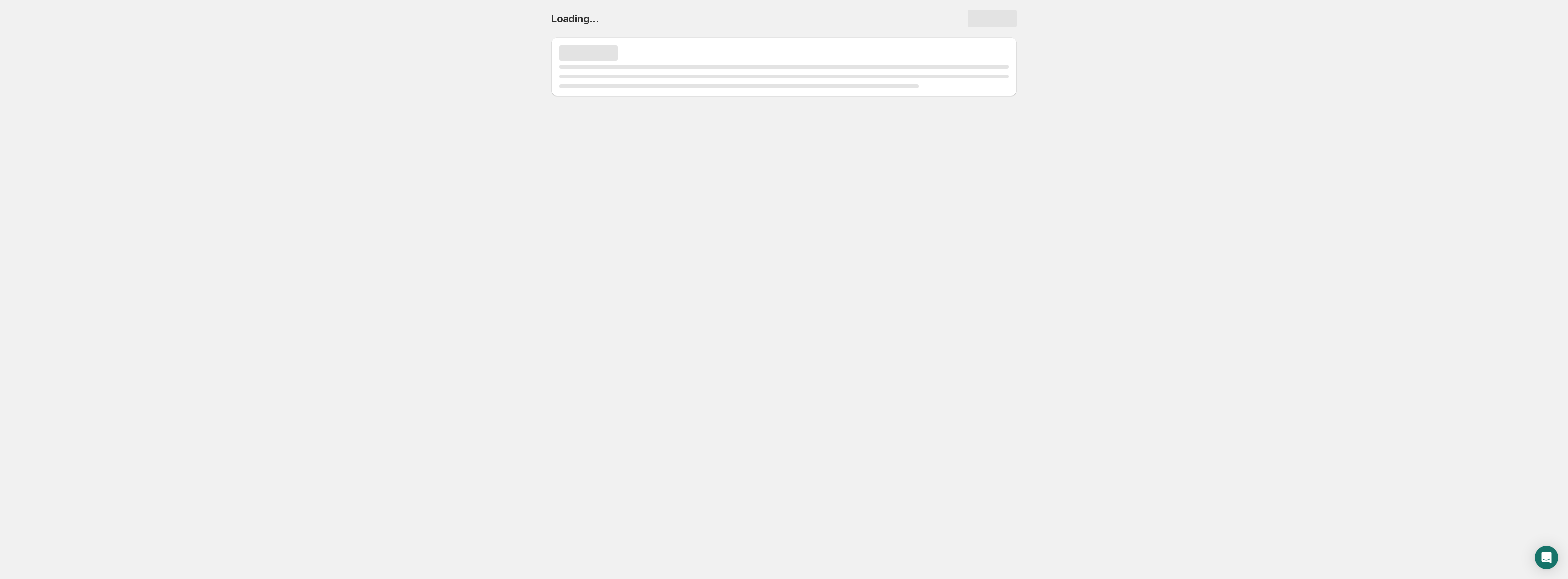
scroll to position [0, 0]
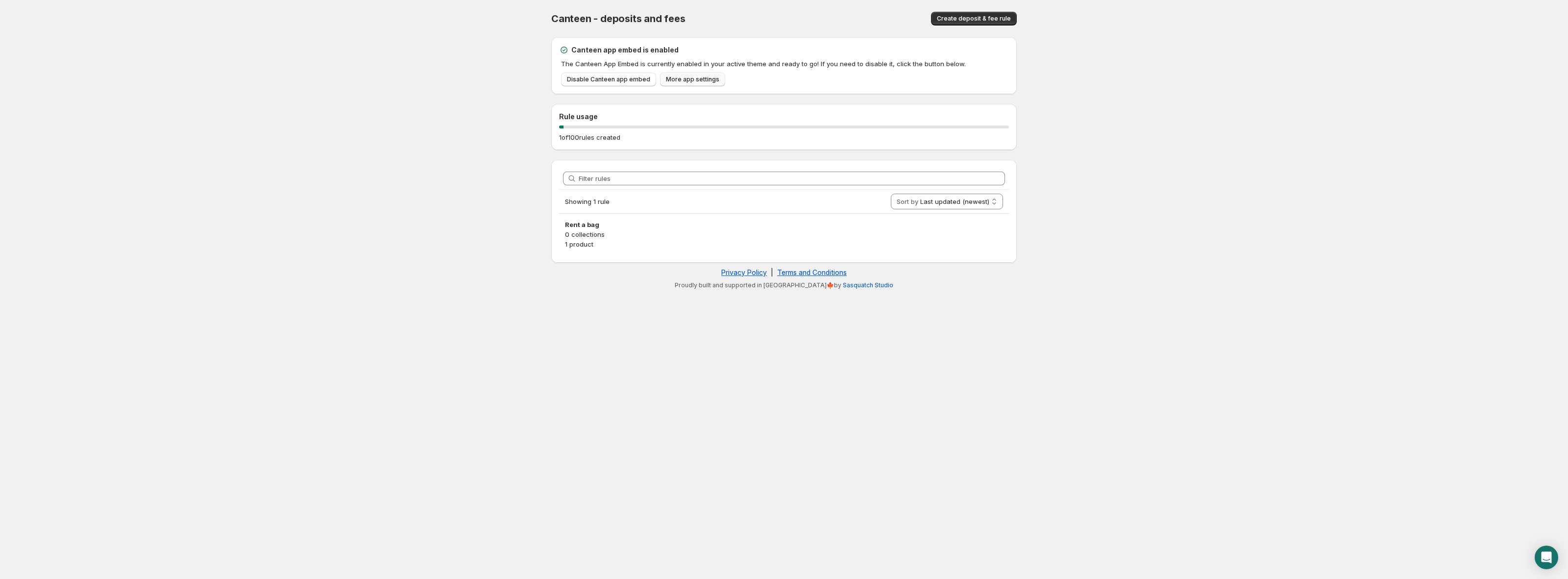
click at [671, 77] on span "More app settings" at bounding box center [693, 79] width 54 height 8
click at [685, 81] on span "More app settings" at bounding box center [693, 79] width 54 height 8
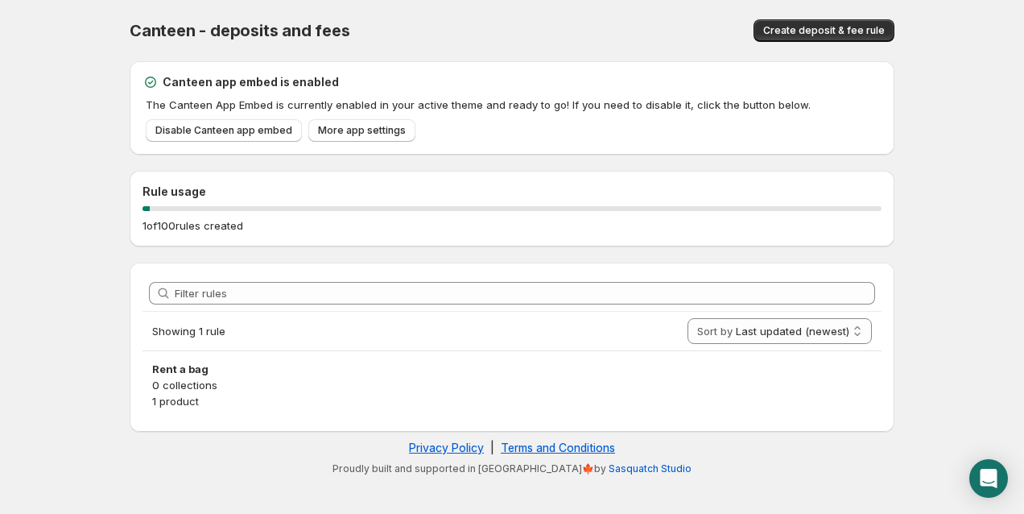
click at [103, 148] on body "Home Help Canteen - deposits and fees. This page is ready Canteen - deposits an…" at bounding box center [512, 257] width 1024 height 514
click at [260, 122] on link "Disable Canteen app embed" at bounding box center [224, 130] width 156 height 23
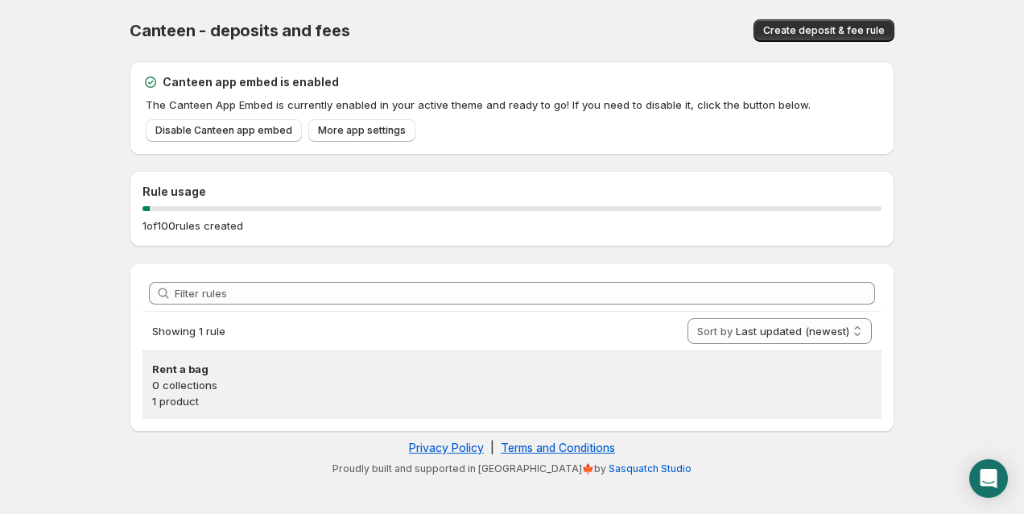
click at [339, 368] on h3 "Rent a bag" at bounding box center [512, 369] width 720 height 16
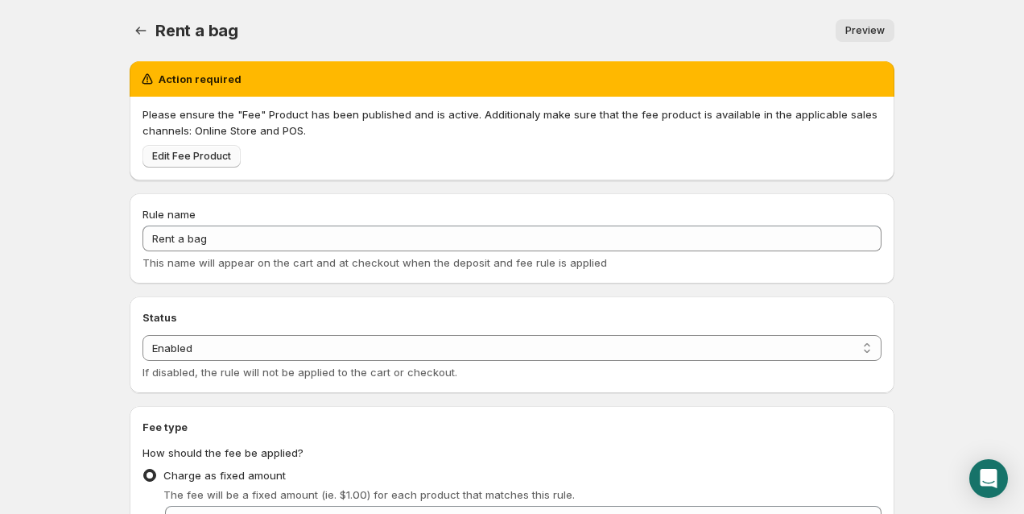
click at [190, 157] on span "Edit Fee Product" at bounding box center [191, 156] width 79 height 13
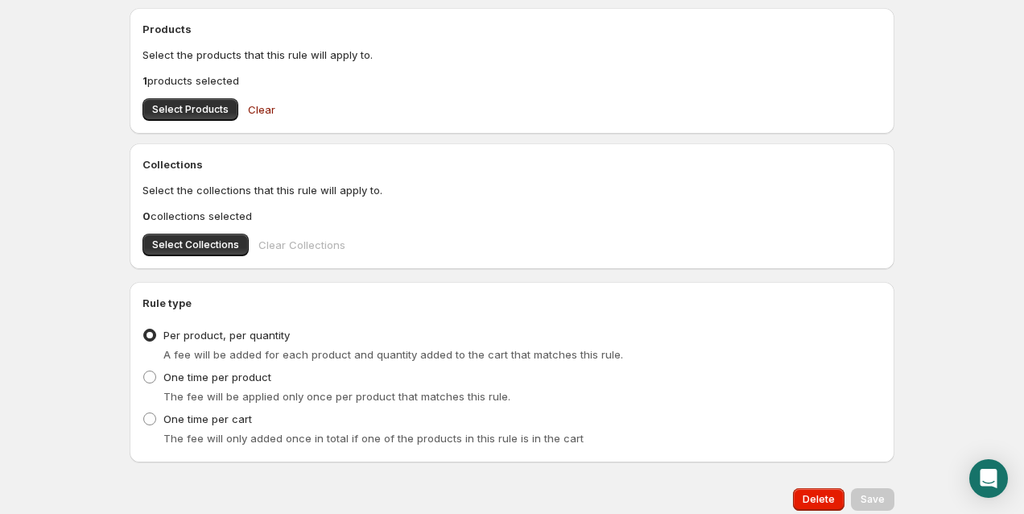
scroll to position [740, 0]
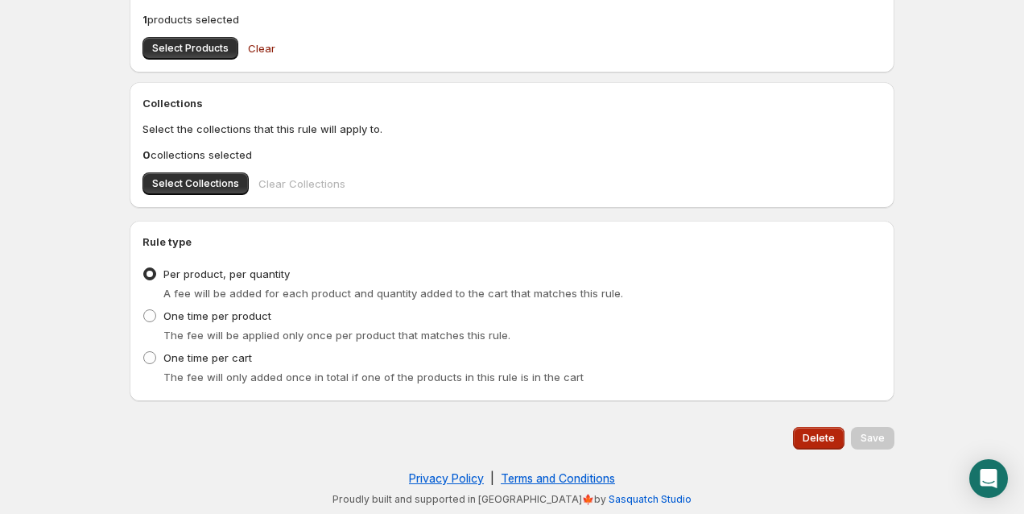
click at [842, 428] on button "Delete" at bounding box center [819, 438] width 52 height 23
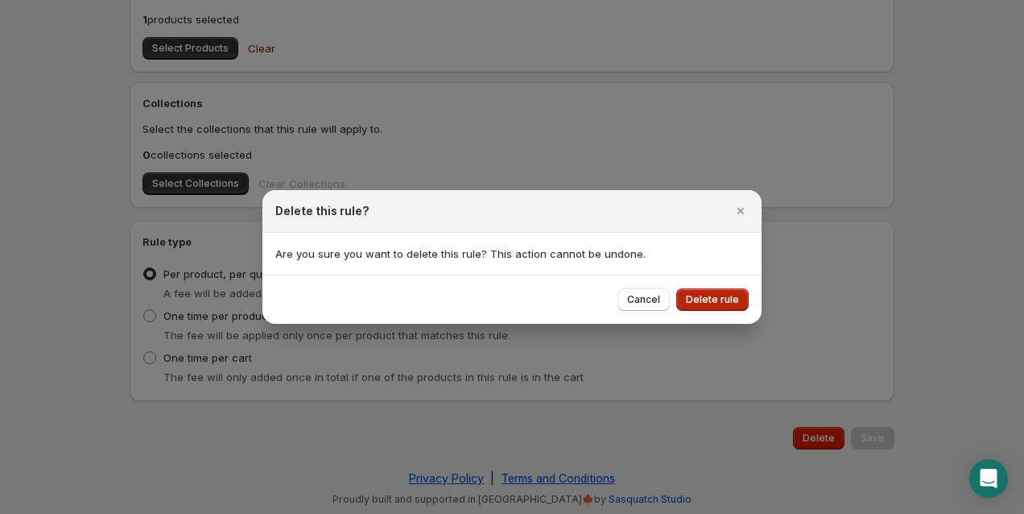
click at [731, 299] on span "Delete rule" at bounding box center [712, 299] width 53 height 13
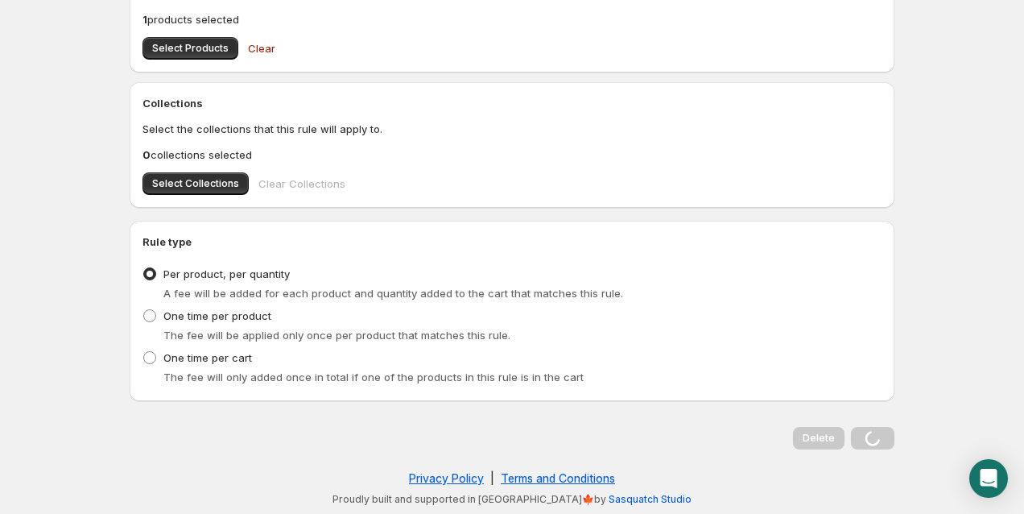
scroll to position [0, 0]
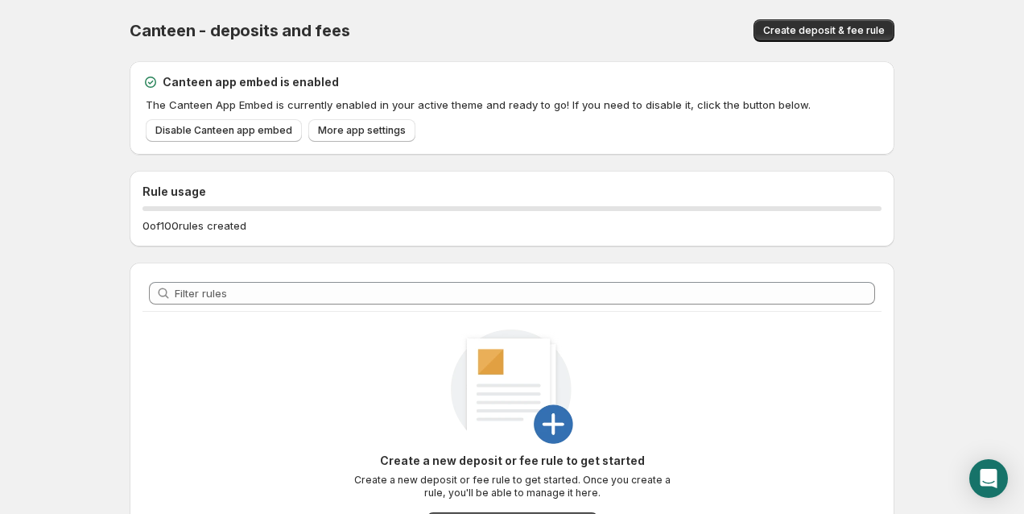
scroll to position [137, 0]
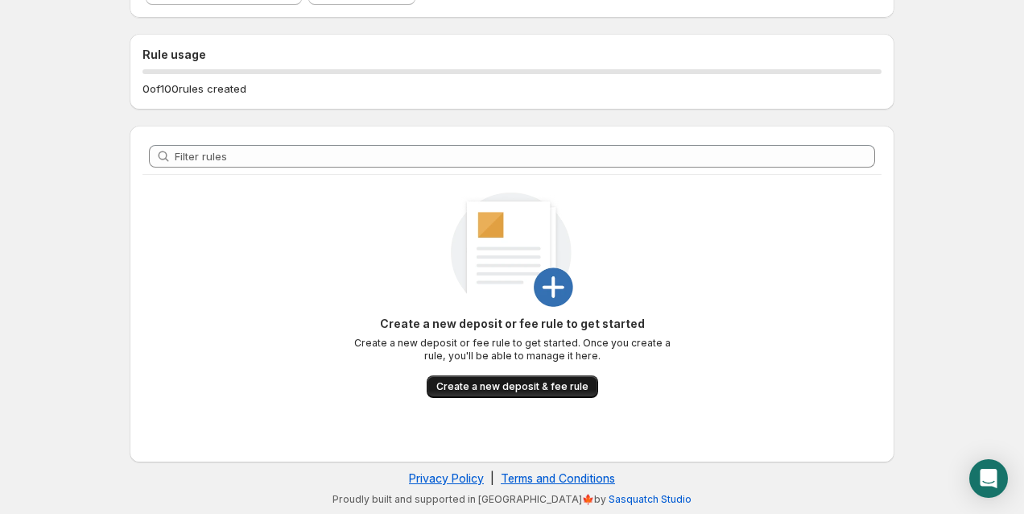
click at [473, 391] on span "Create a new deposit & fee rule" at bounding box center [512, 386] width 152 height 13
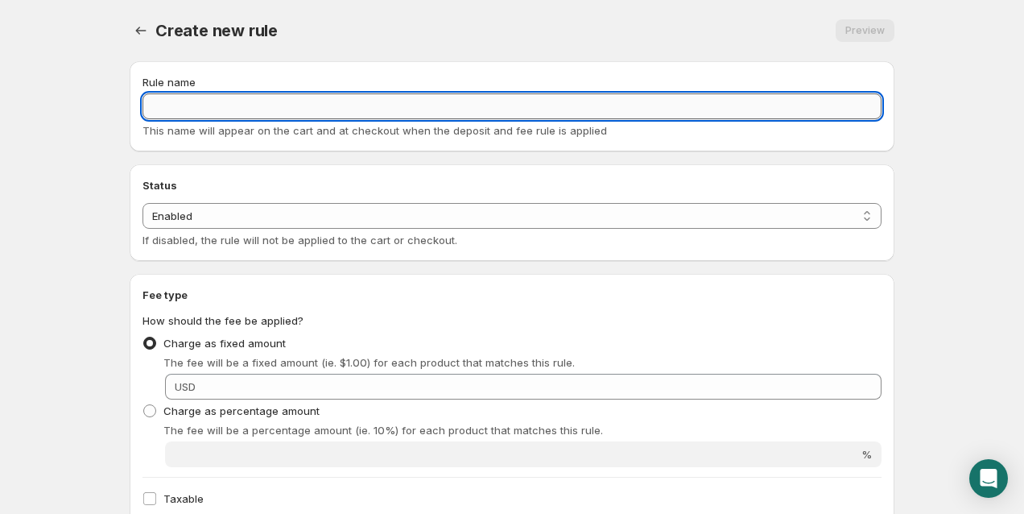
click at [221, 94] on input "Rule name" at bounding box center [511, 106] width 739 height 26
type input "s"
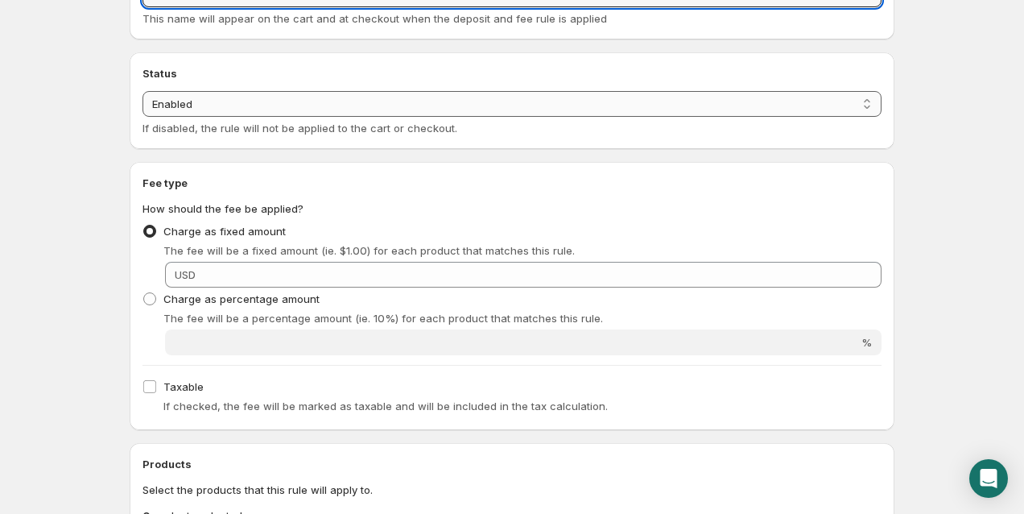
scroll to position [190, 0]
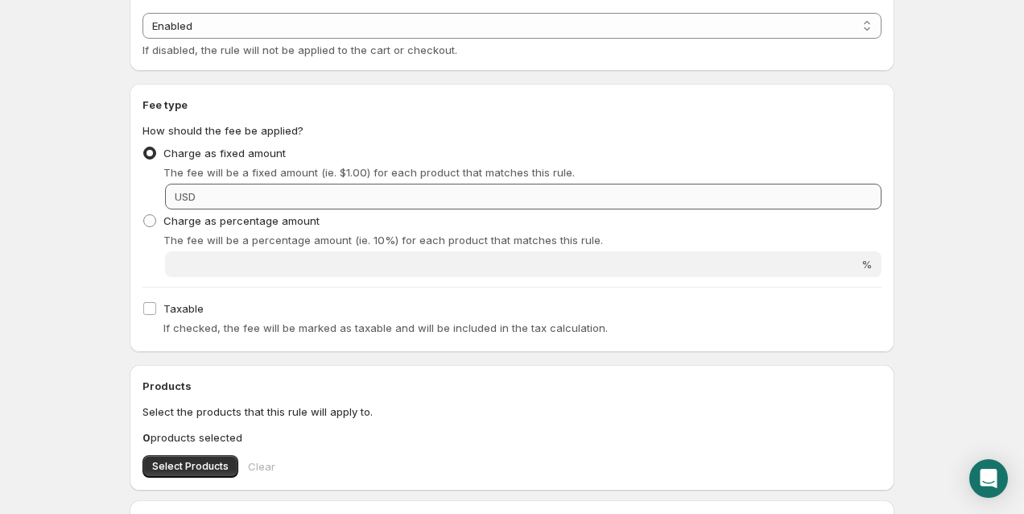
type input "s2k"
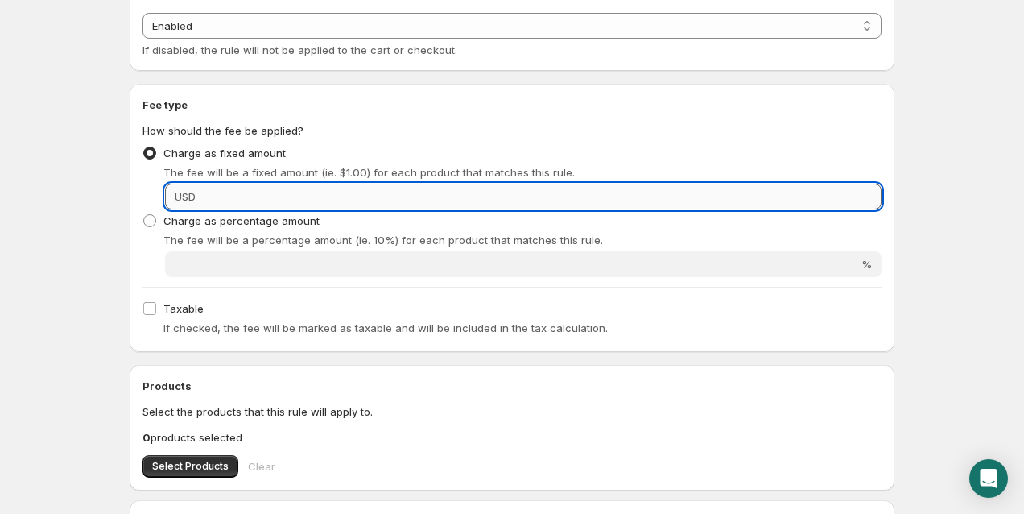
click at [226, 205] on input "Fixed amount" at bounding box center [540, 197] width 681 height 26
type input "23"
click at [171, 470] on span "Select Products" at bounding box center [190, 466] width 76 height 13
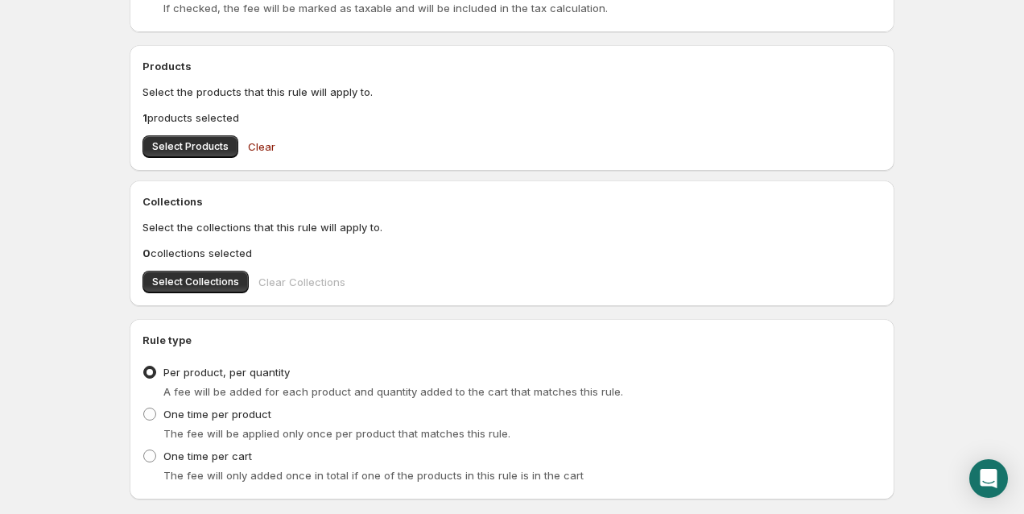
scroll to position [513, 0]
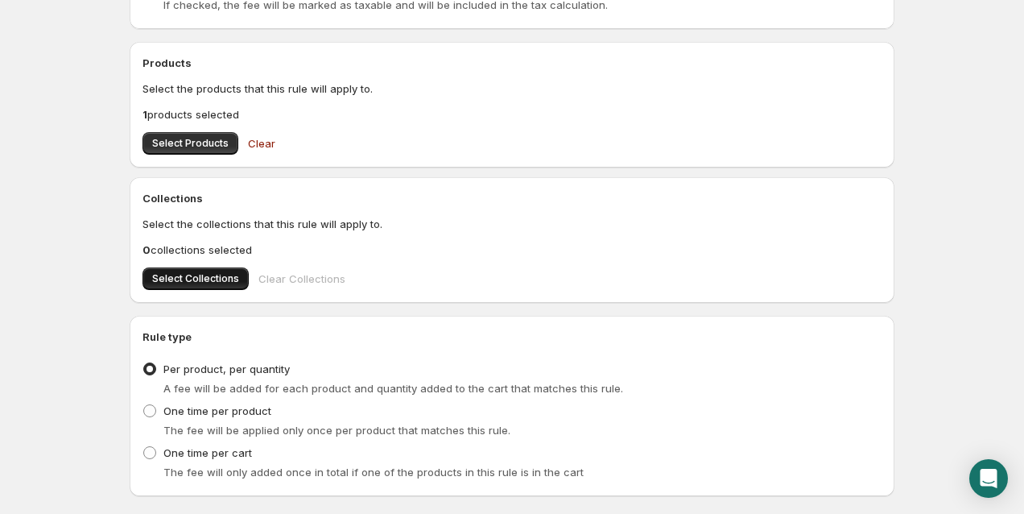
click at [200, 275] on span "Select Collections" at bounding box center [195, 278] width 87 height 13
click at [256, 142] on span "Clear" at bounding box center [261, 143] width 27 height 16
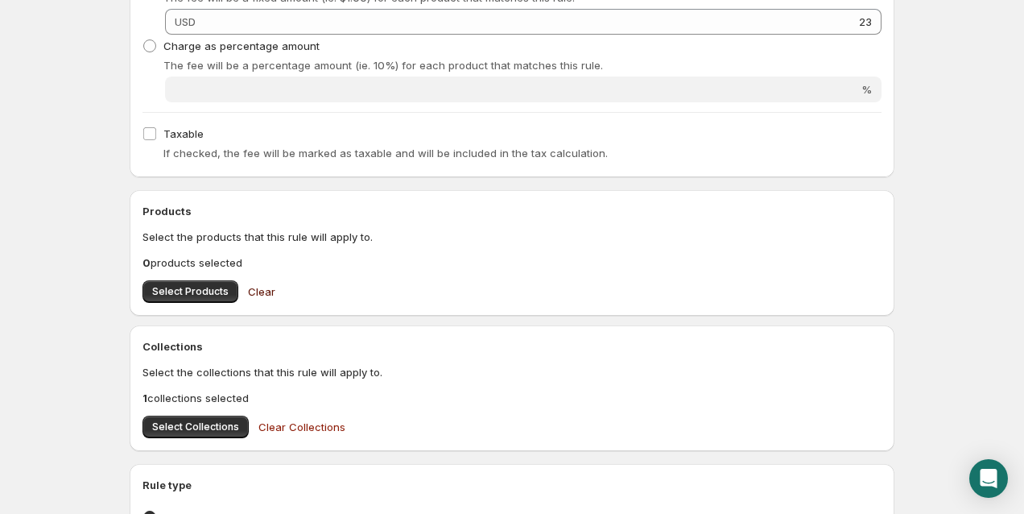
scroll to position [608, 0]
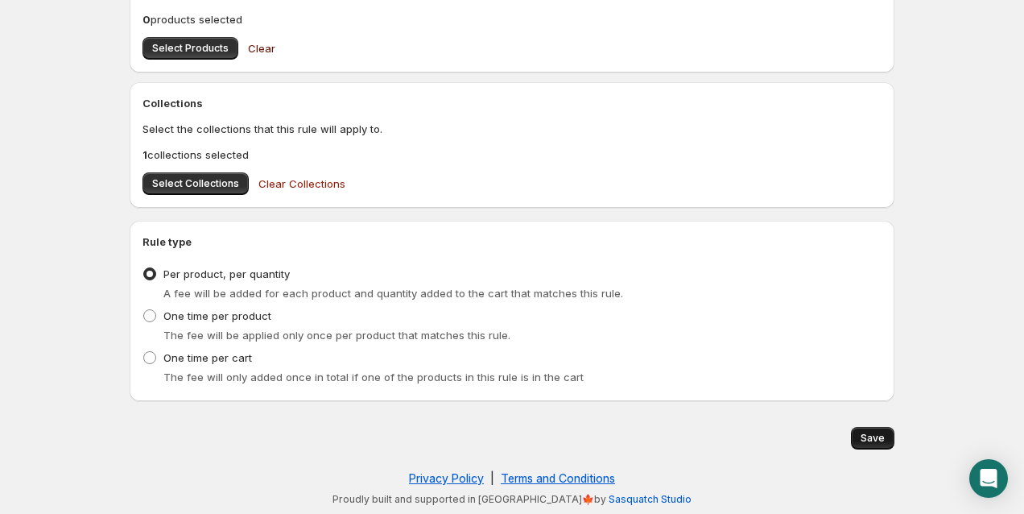
click at [868, 437] on span "Save" at bounding box center [873, 437] width 24 height 13
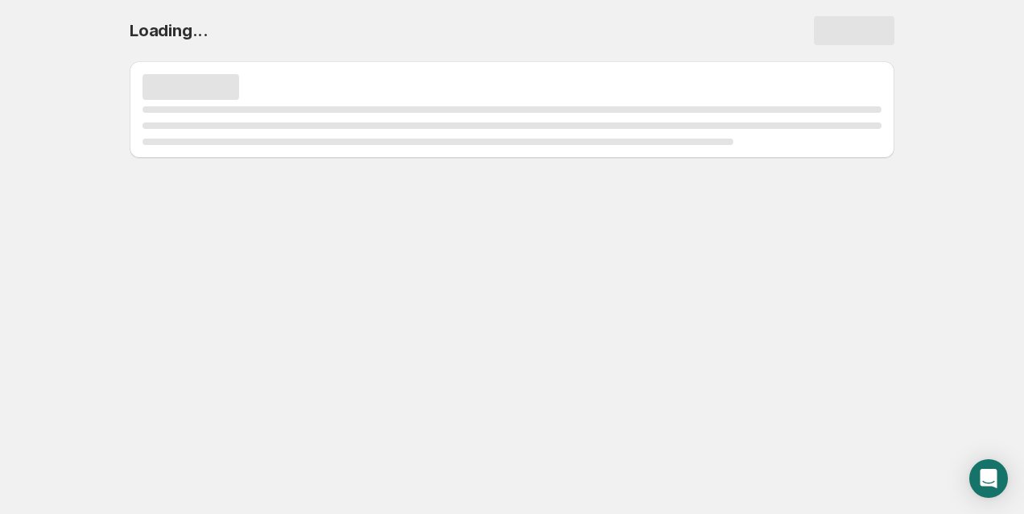
scroll to position [0, 0]
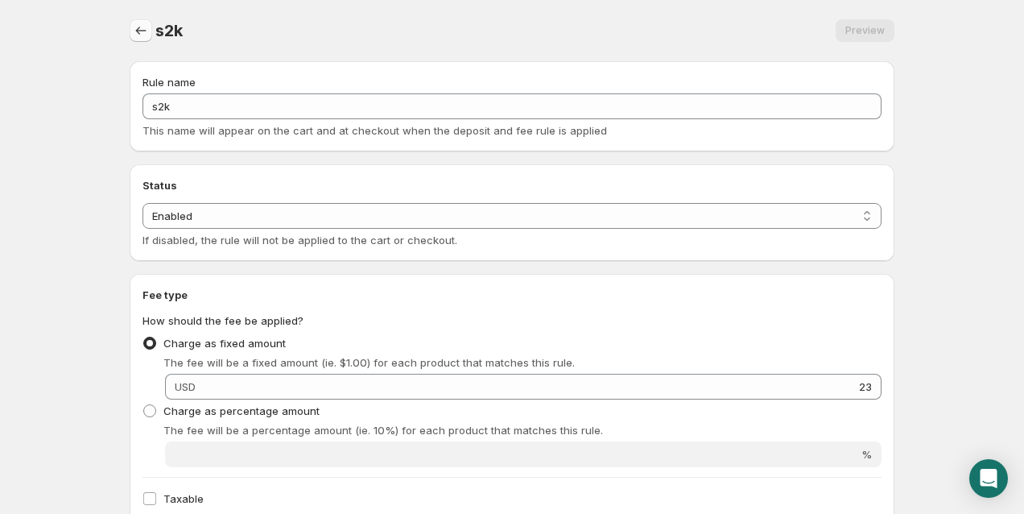
click at [140, 30] on icon "Settings" at bounding box center [141, 31] width 16 height 16
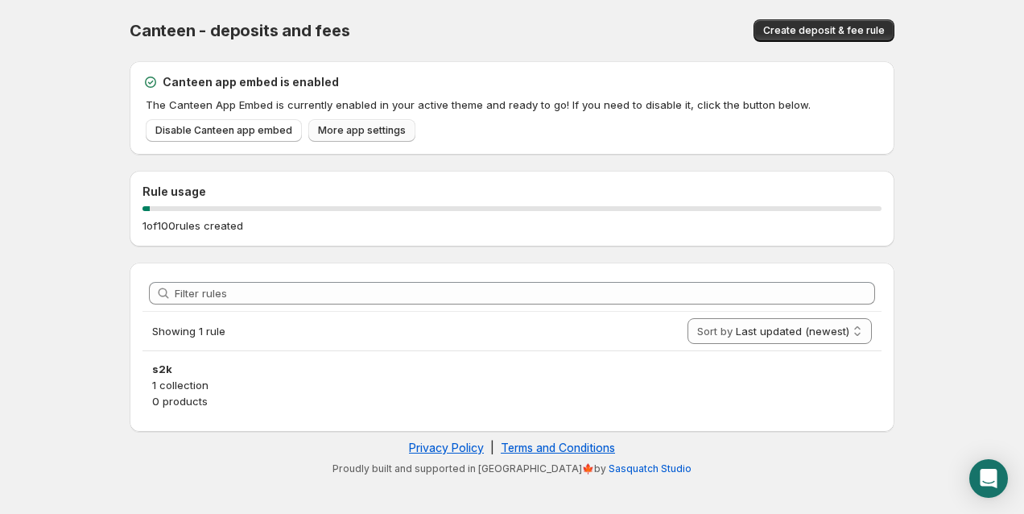
click at [340, 132] on span "More app settings" at bounding box center [362, 130] width 88 height 13
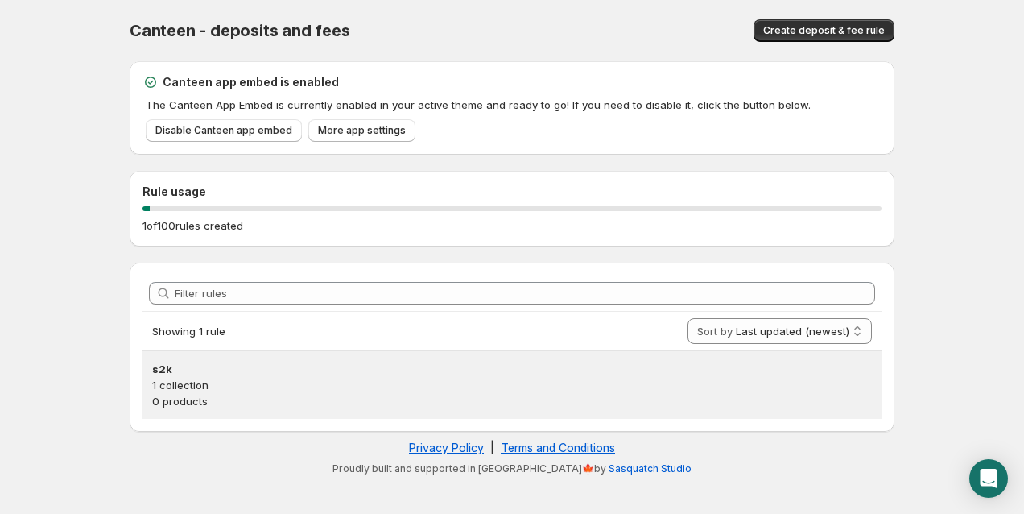
click at [165, 374] on h3 "s2k" at bounding box center [512, 369] width 720 height 16
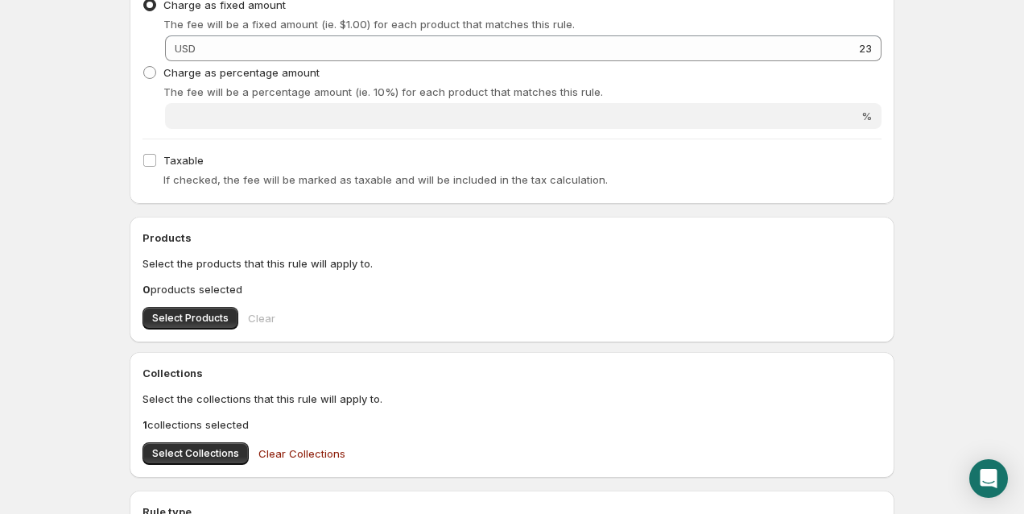
scroll to position [353, 0]
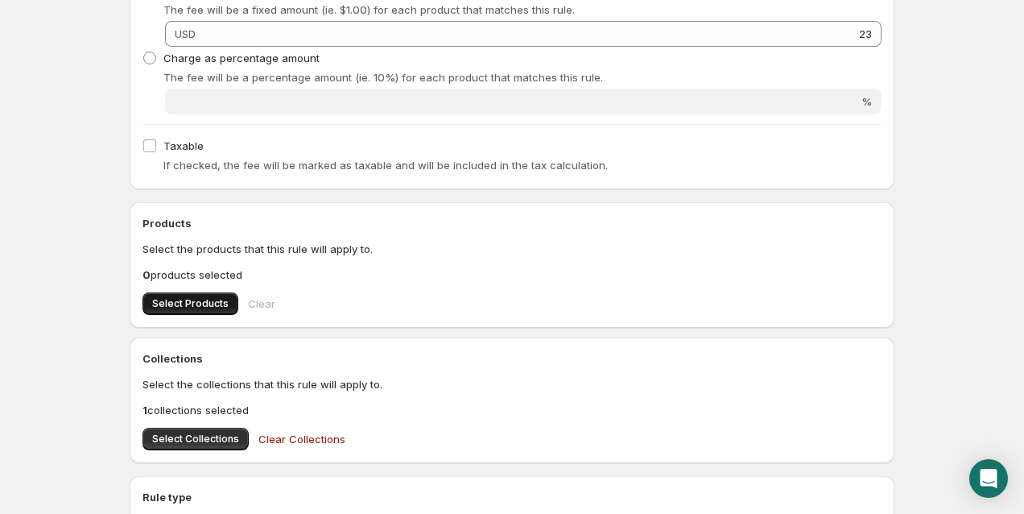
click at [167, 301] on span "Select Products" at bounding box center [190, 303] width 76 height 13
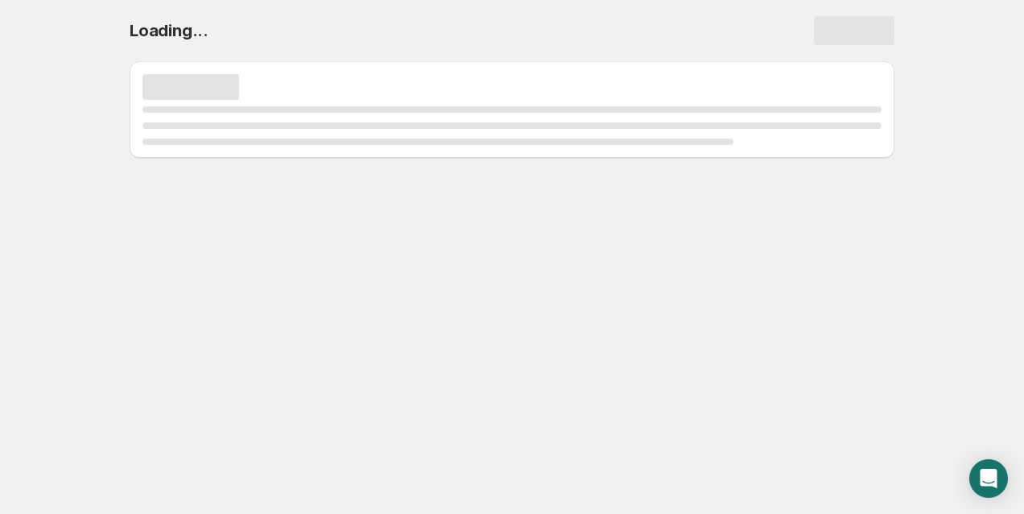
scroll to position [0, 0]
